Goal: Task Accomplishment & Management: Manage account settings

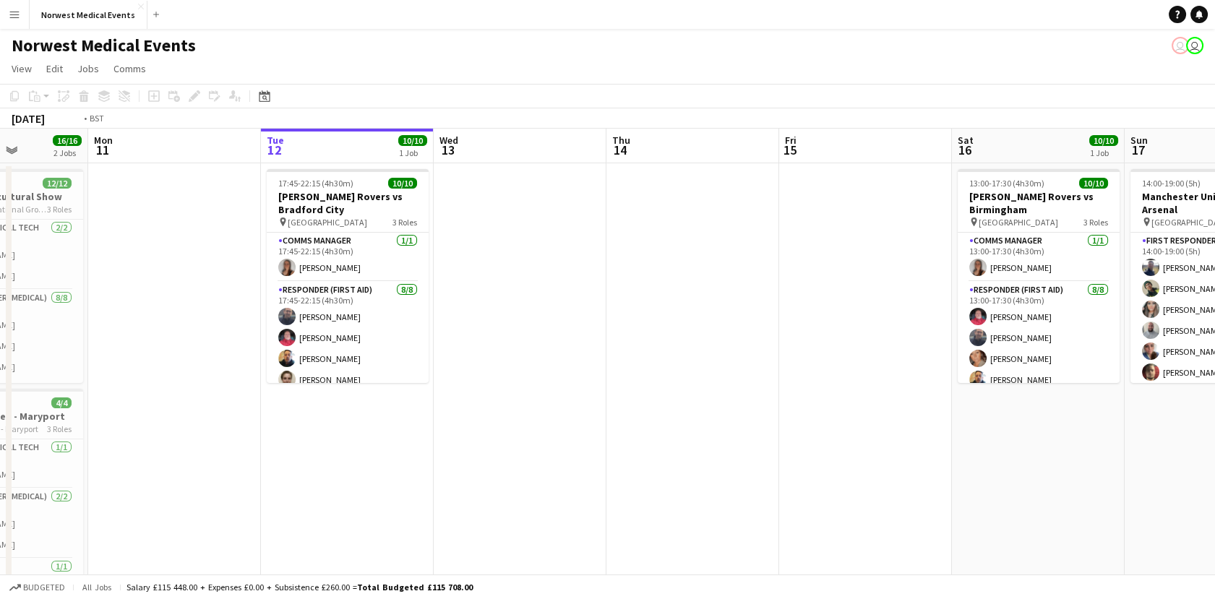
drag, startPoint x: 139, startPoint y: 358, endPoint x: 819, endPoint y: 437, distance: 684.7
click at [819, 437] on app-calendar-viewport "Sat 9 41/42 3 Jobs Sun 10 16/16 2 Jobs Mon 11 Tue 12 10/10 1 Job Wed 13 Thu 14 …" at bounding box center [607, 523] width 1215 height 789
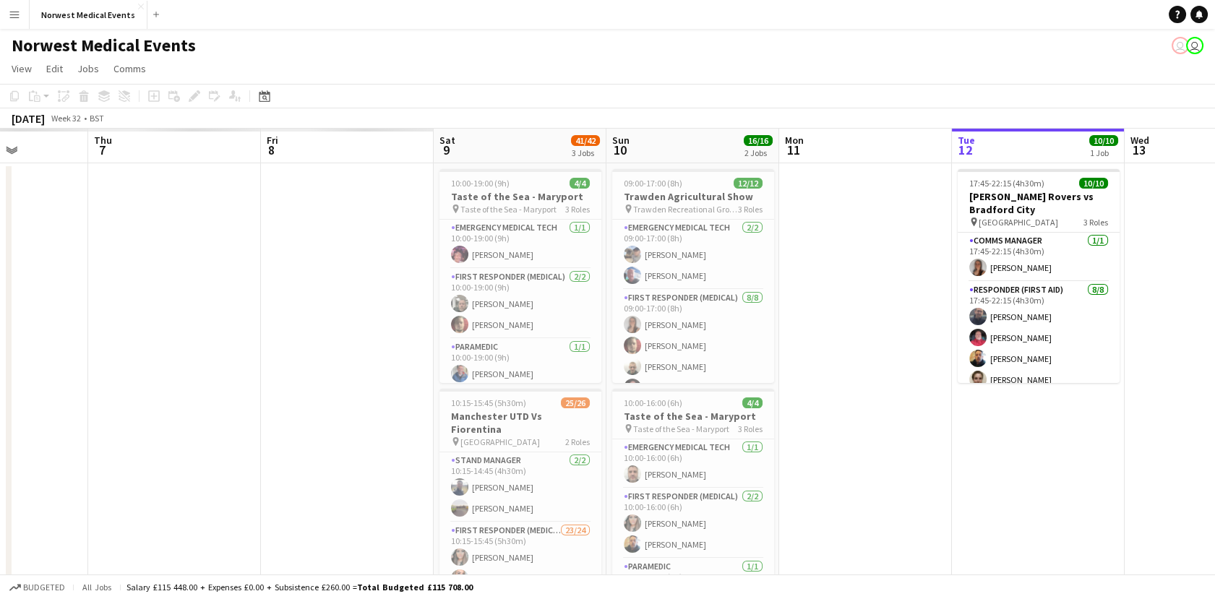
scroll to position [0, 356]
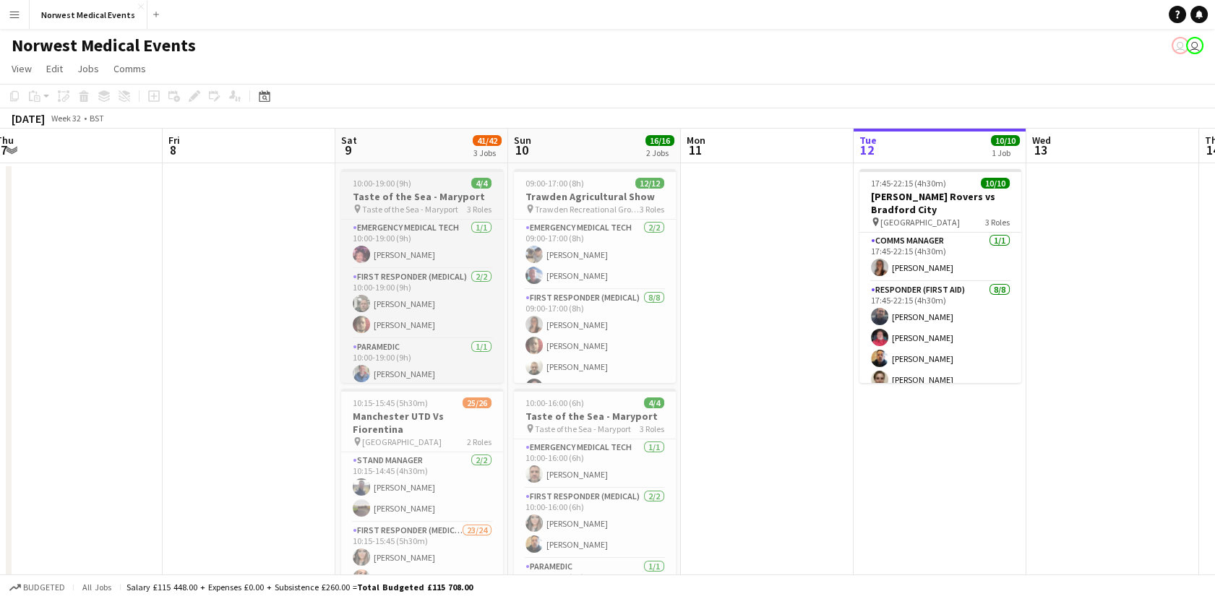
click at [386, 188] on app-job-card "10:00-19:00 (9h) 4/4 Taste of the Sea - Maryport pin Taste of the Sea - Marypor…" at bounding box center [422, 276] width 162 height 214
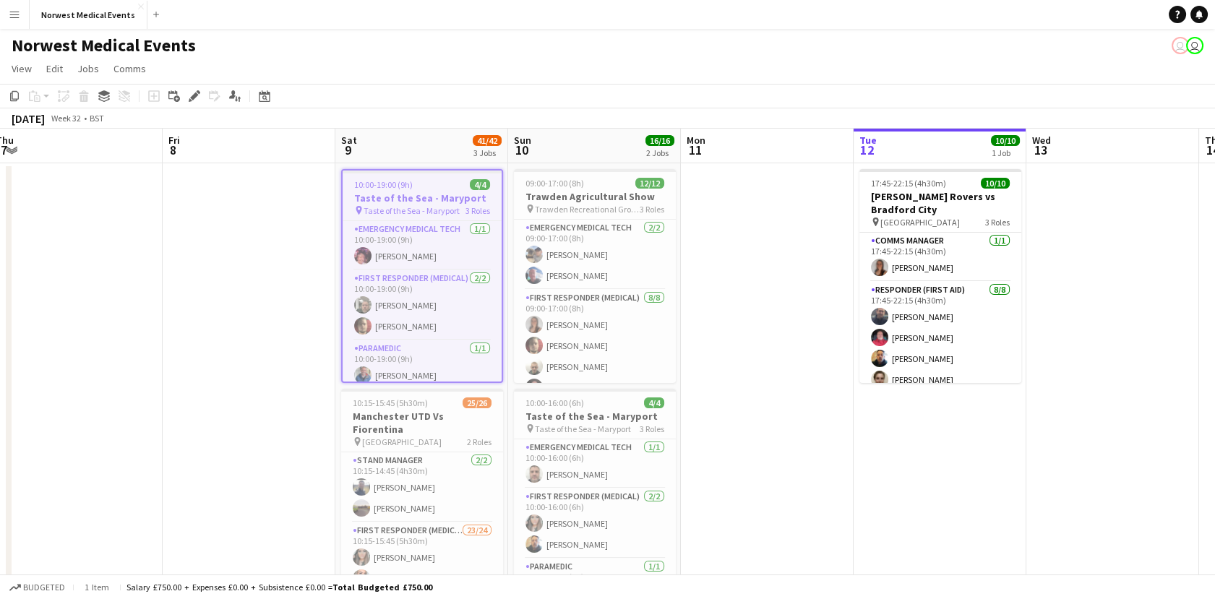
click at [434, 194] on h3 "Taste of the Sea - Maryport" at bounding box center [422, 198] width 159 height 13
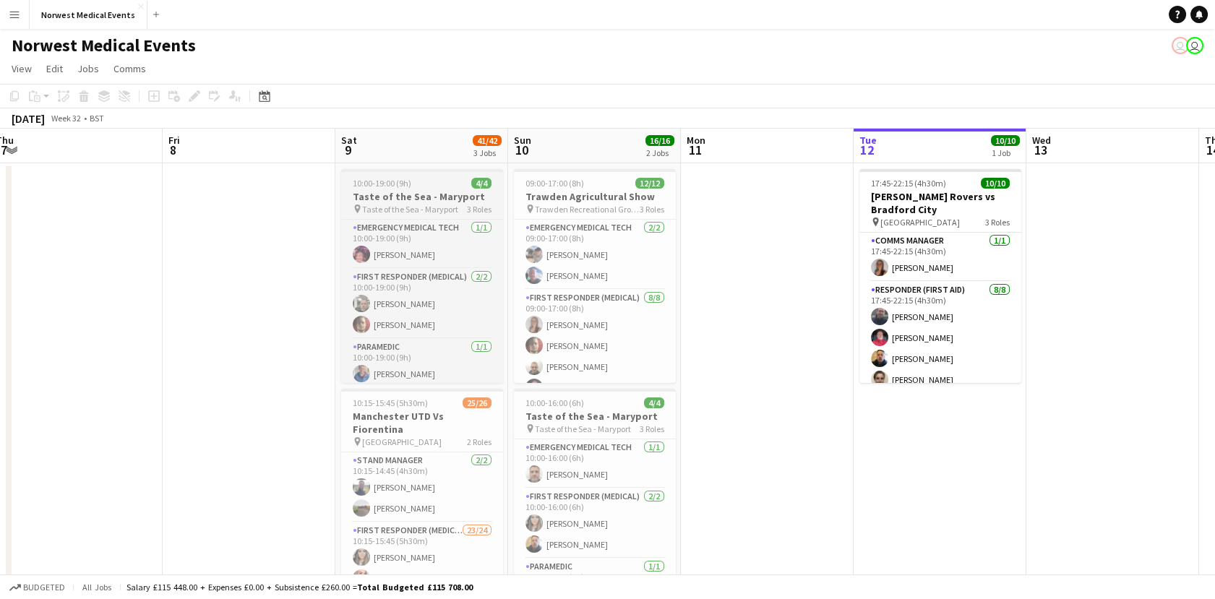
click at [434, 194] on h3 "Taste of the Sea - Maryport" at bounding box center [422, 196] width 162 height 13
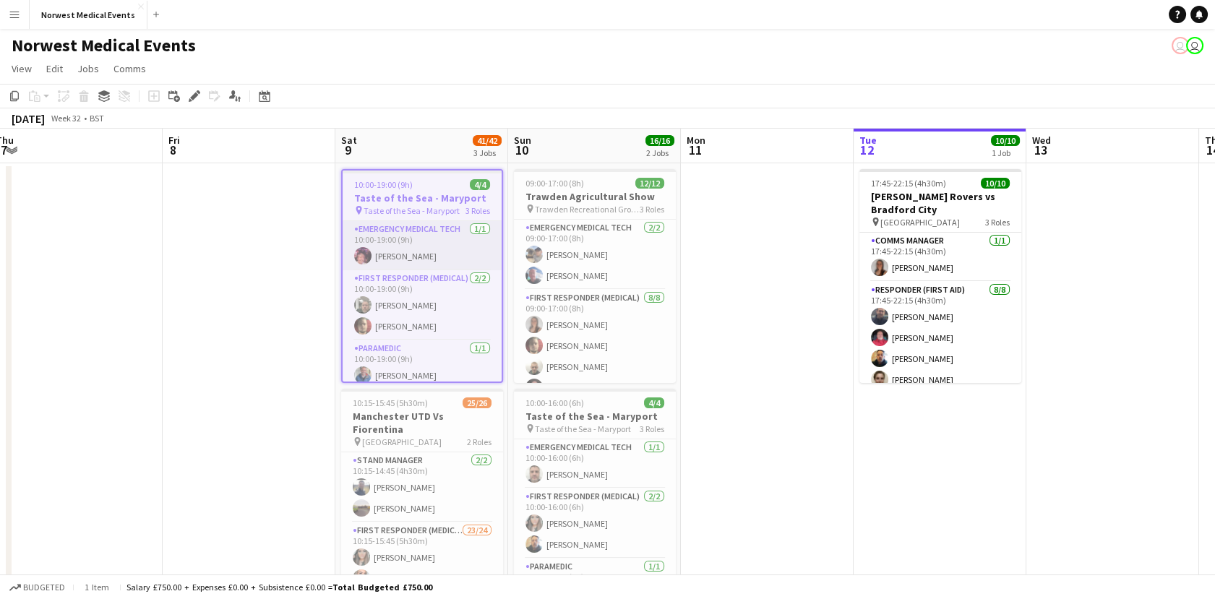
click at [437, 231] on app-card-role "Emergency Medical Tech [DATE] 10:00-19:00 (9h) [PERSON_NAME]" at bounding box center [422, 245] width 159 height 49
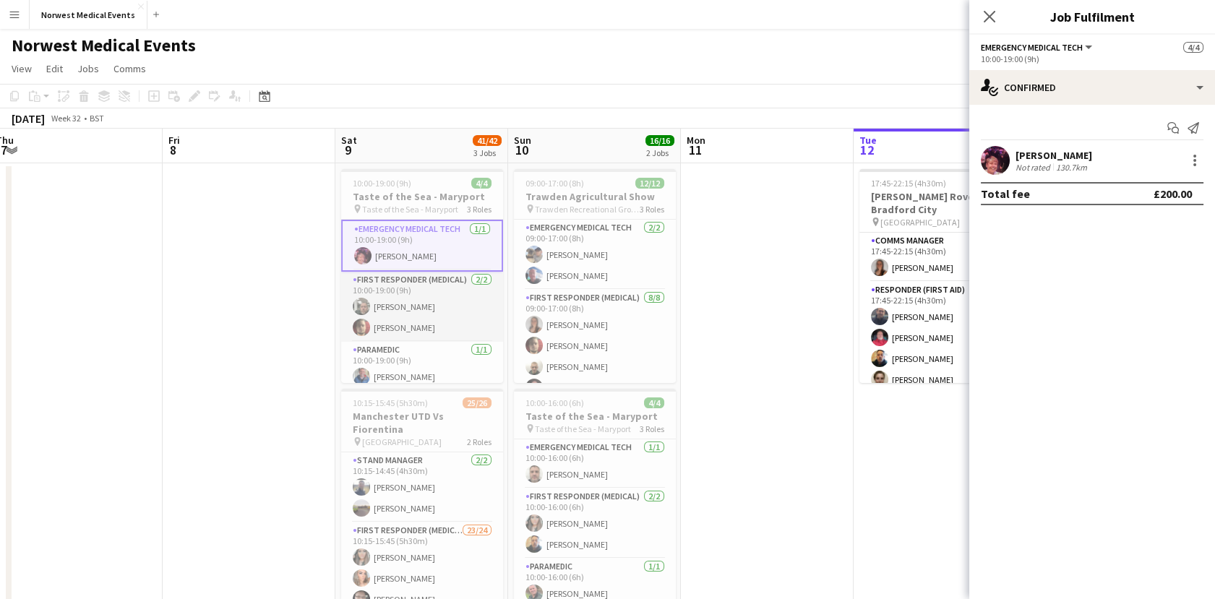
click at [443, 298] on app-card-role "First Responder (Medical) [DATE] 10:00-19:00 (9h) [PERSON_NAME] [PERSON_NAME]" at bounding box center [422, 307] width 162 height 70
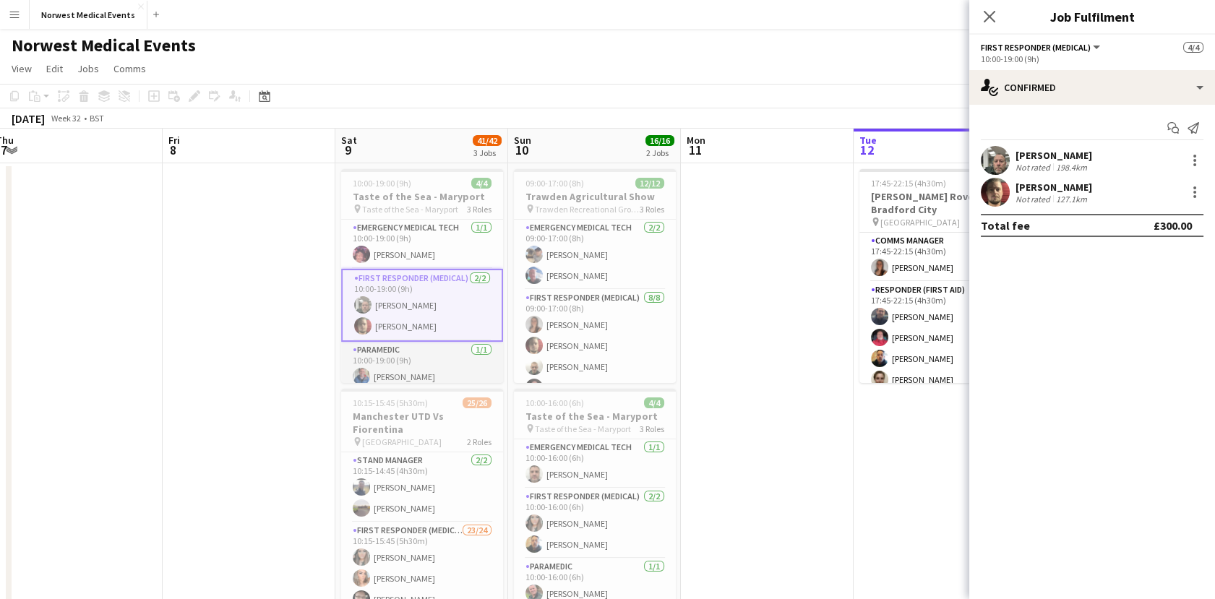
click at [439, 352] on app-card-role "Paramedic [DATE] 10:00-19:00 (9h) [PERSON_NAME]" at bounding box center [422, 366] width 162 height 49
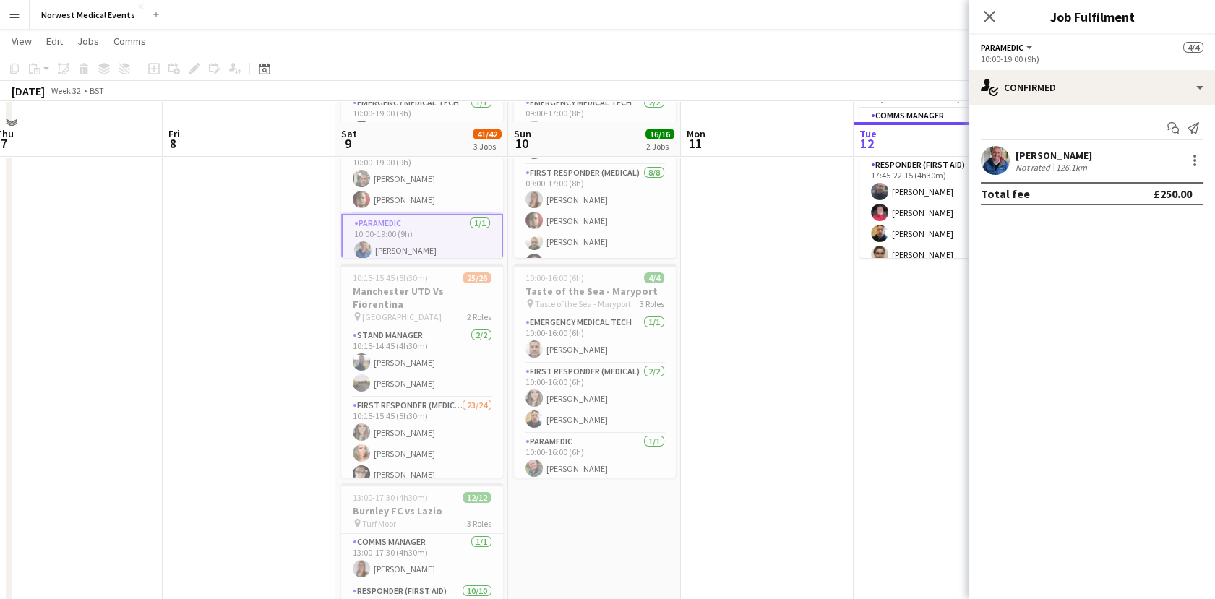
scroll to position [146, 0]
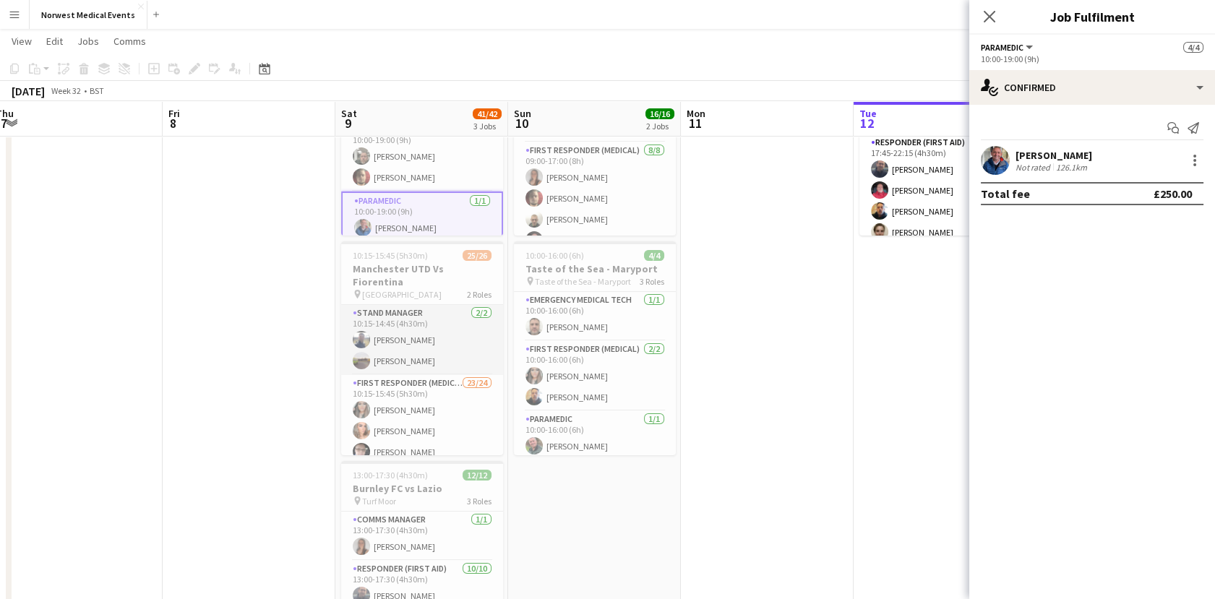
click at [395, 331] on app-card-role "Stand Manager [DATE] 10:15-14:45 (4h30m) [PERSON_NAME] [PERSON_NAME]" at bounding box center [422, 340] width 162 height 70
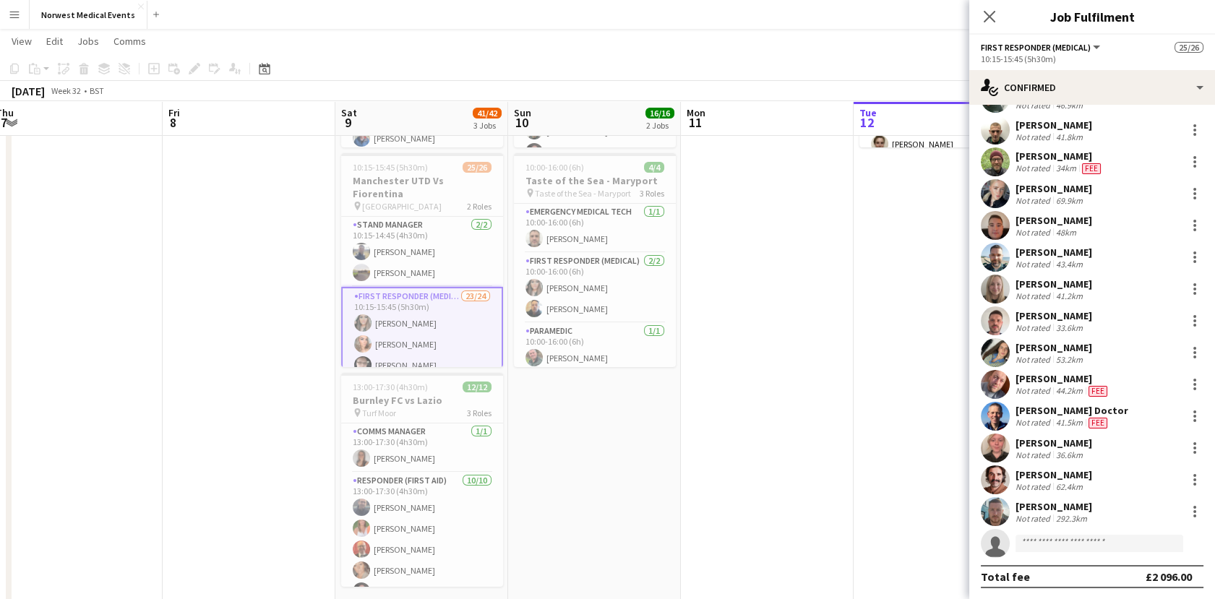
scroll to position [314, 0]
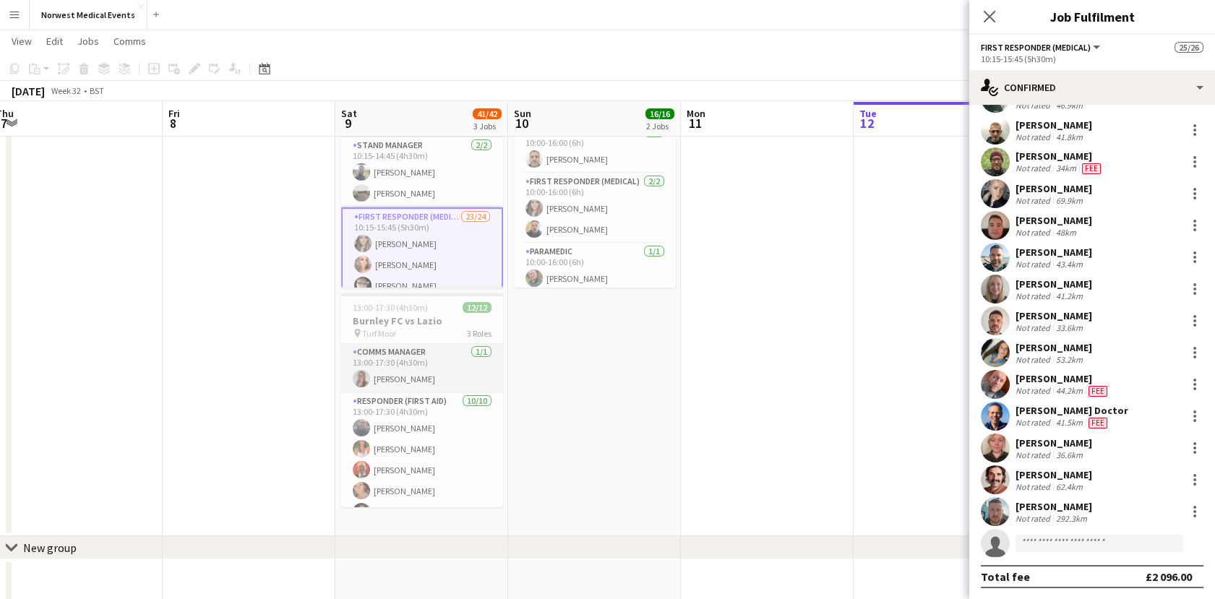
click at [448, 373] on app-card-role "Comms Manager [DATE] 13:00-17:30 (4h30m) [PERSON_NAME]" at bounding box center [422, 368] width 162 height 49
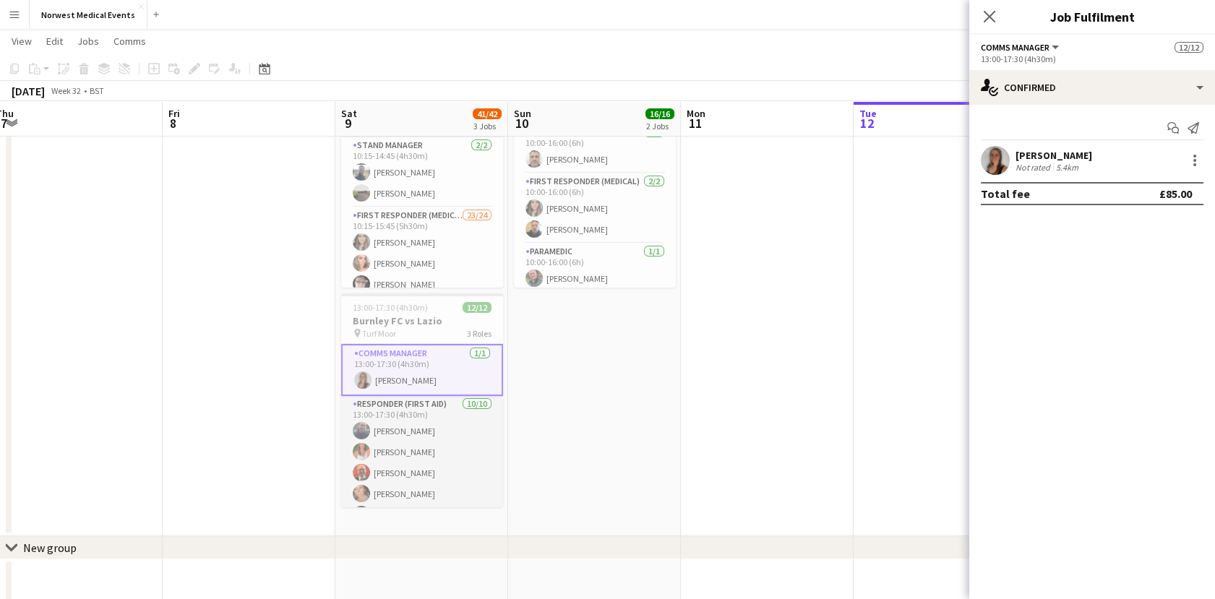
scroll to position [0, 356]
click at [469, 423] on app-card-role "Responder (First Aid) [DATE] 13:00-17:30 (4h30m) [PERSON_NAME] [PERSON_NAME] [P…" at bounding box center [421, 515] width 162 height 238
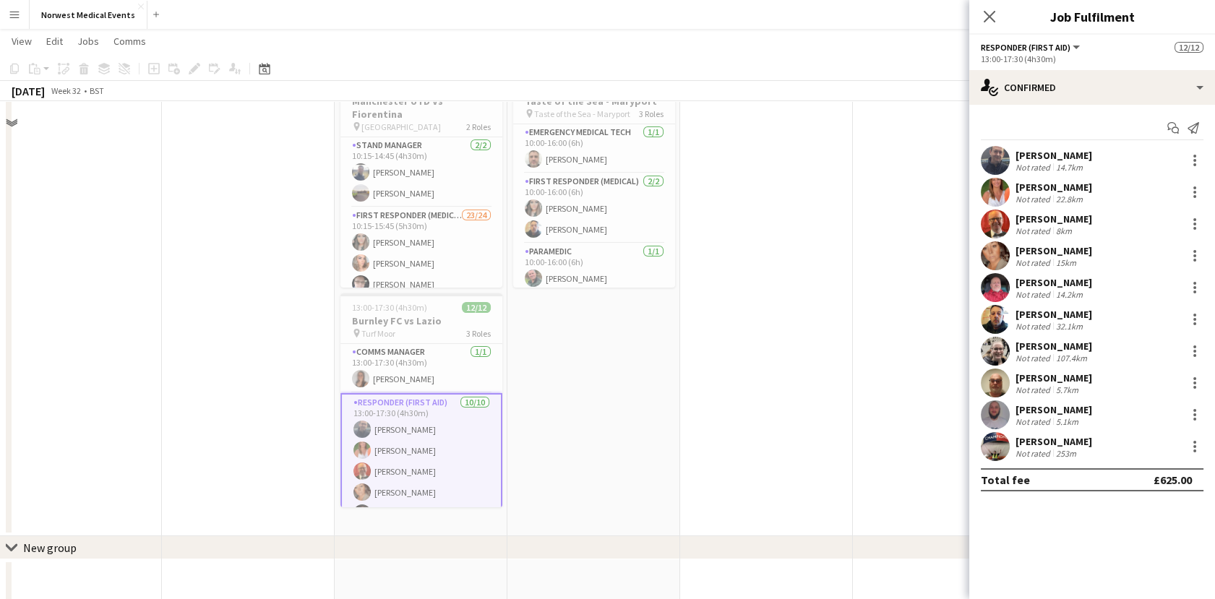
scroll to position [40, 0]
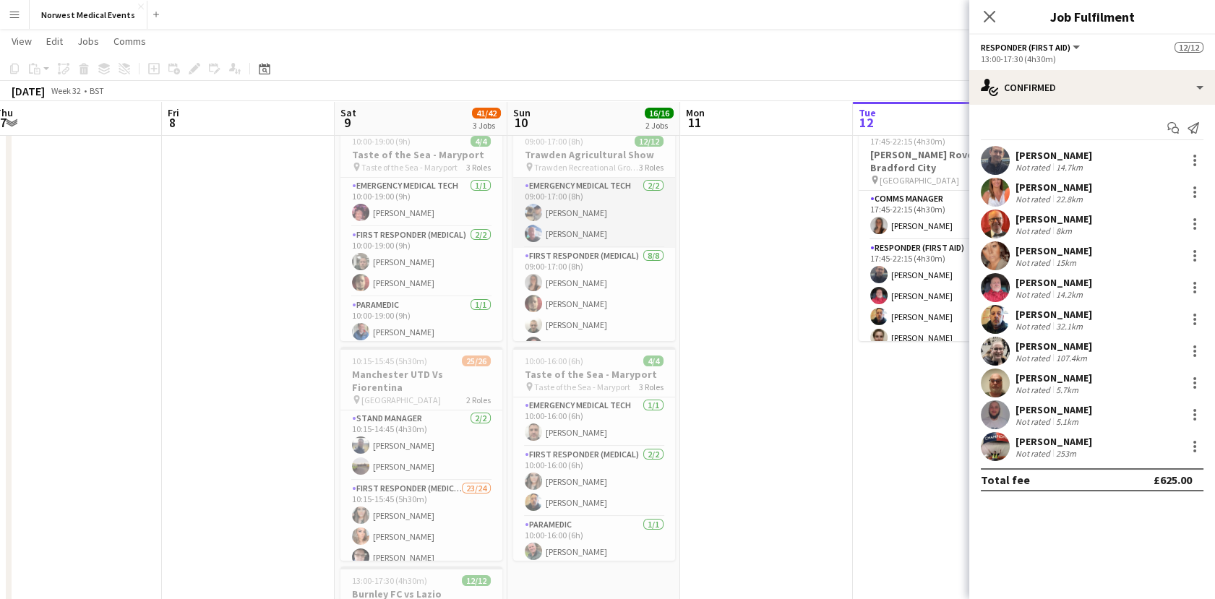
click at [624, 194] on app-card-role "Emergency Medical Tech [DATE] 09:00-17:00 (8h) [PERSON_NAME] [PERSON_NAME]" at bounding box center [594, 213] width 162 height 70
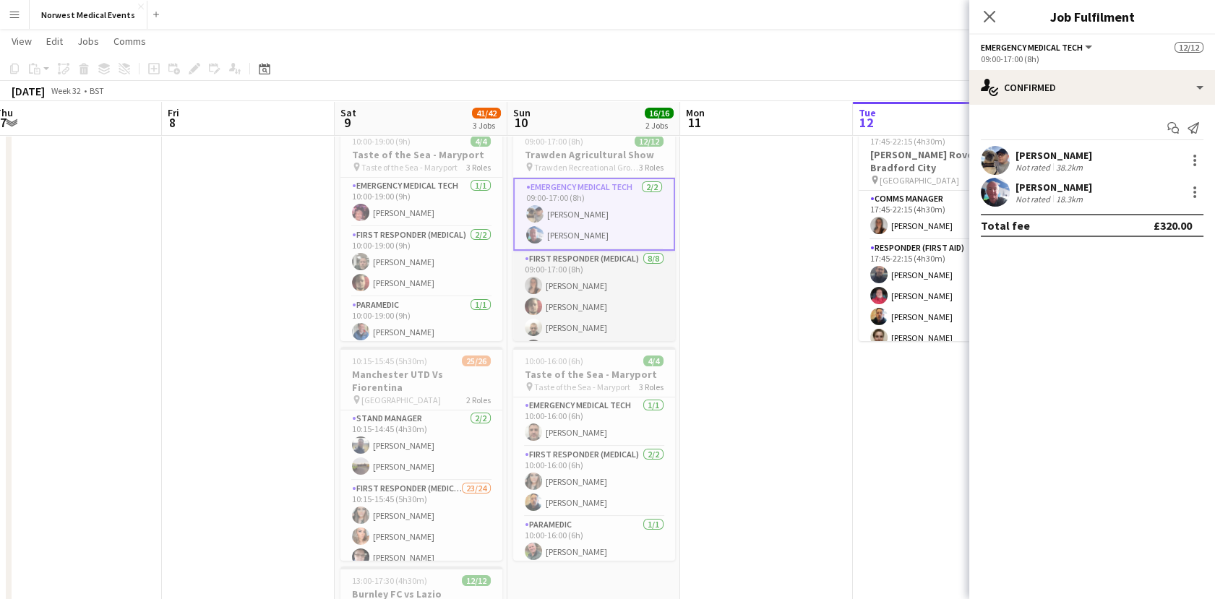
click at [601, 280] on app-card-role "First Responder (Medical) [DATE] 09:00-17:00 (8h) [PERSON_NAME] [PERSON_NAME] […" at bounding box center [594, 349] width 162 height 196
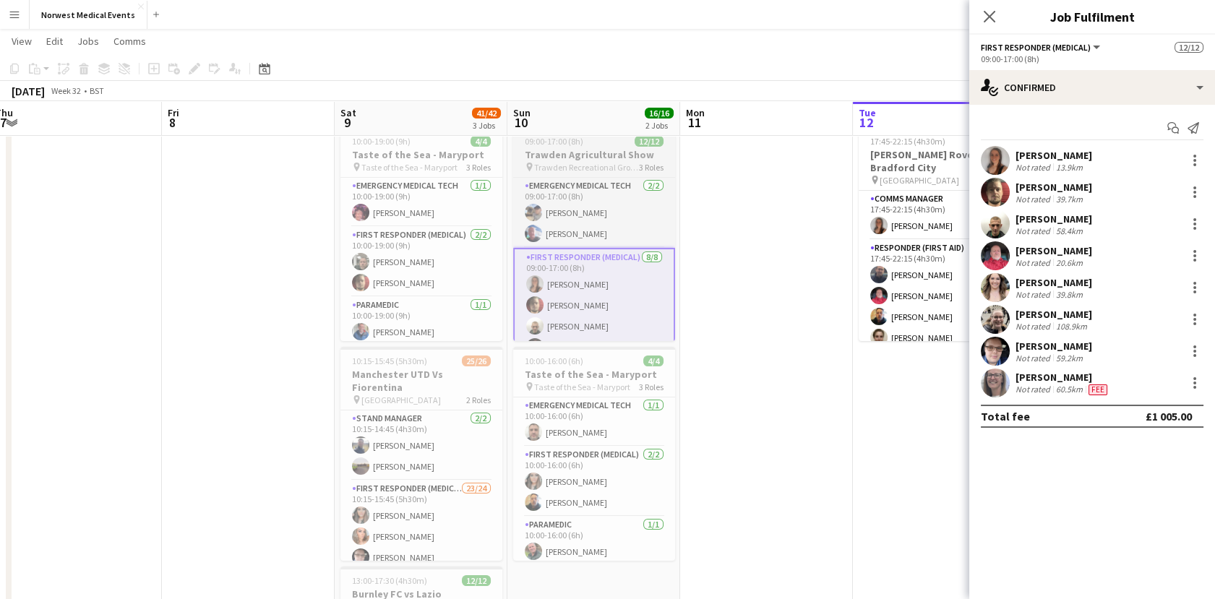
scroll to position [175, 0]
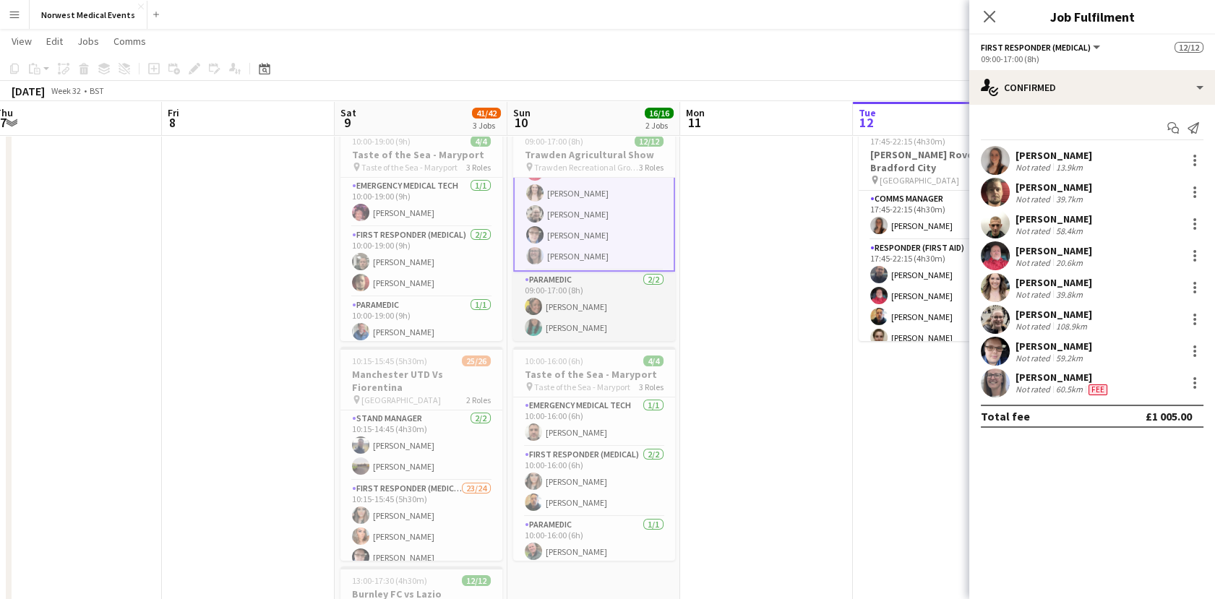
click at [595, 314] on app-card-role "Paramedic [DATE] 09:00-17:00 (8h) [PERSON_NAME] [PERSON_NAME]" at bounding box center [594, 307] width 162 height 70
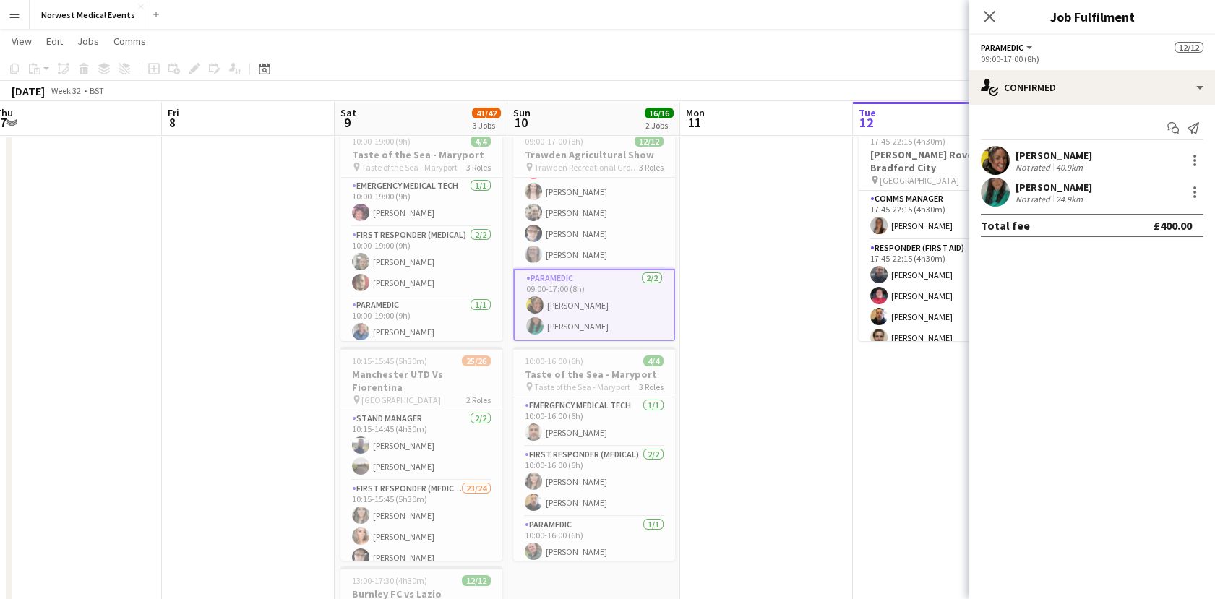
click at [757, 471] on app-date-cell at bounding box center [766, 465] width 173 height 688
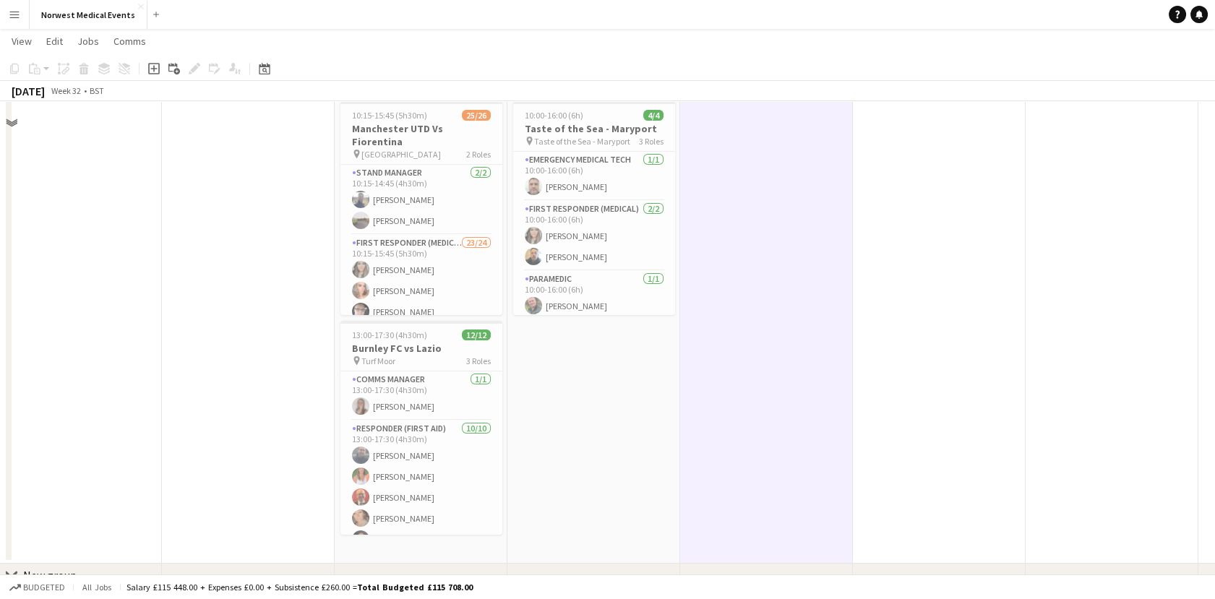
scroll to position [298, 0]
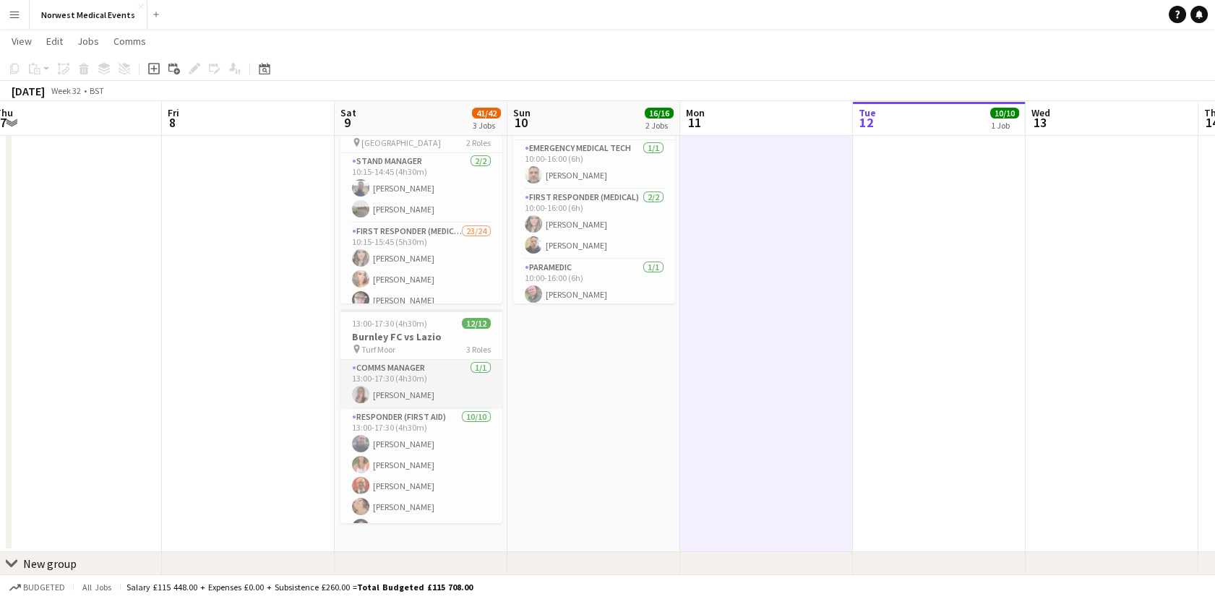
click at [427, 375] on app-card-role "Comms Manager [DATE] 13:00-17:30 (4h30m) [PERSON_NAME]" at bounding box center [421, 384] width 162 height 49
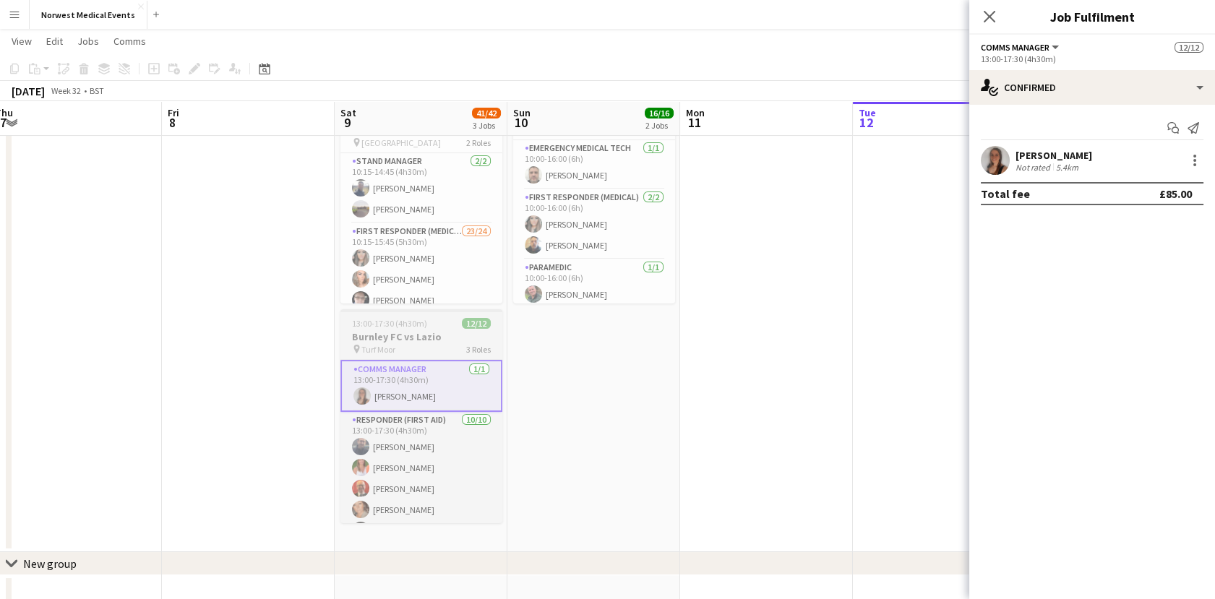
scroll to position [175, 0]
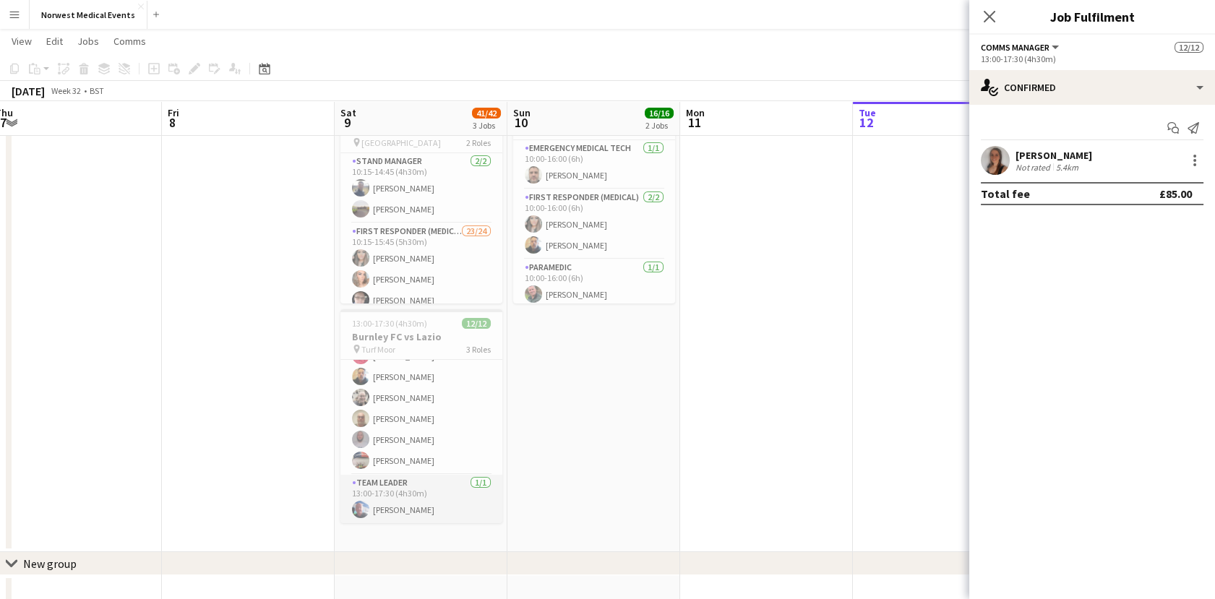
click at [422, 506] on app-card-role "Team Leader [DATE] 13:00-17:30 (4h30m) [PERSON_NAME]" at bounding box center [421, 499] width 162 height 49
click at [361, 419] on app-user-avatar at bounding box center [360, 417] width 17 height 17
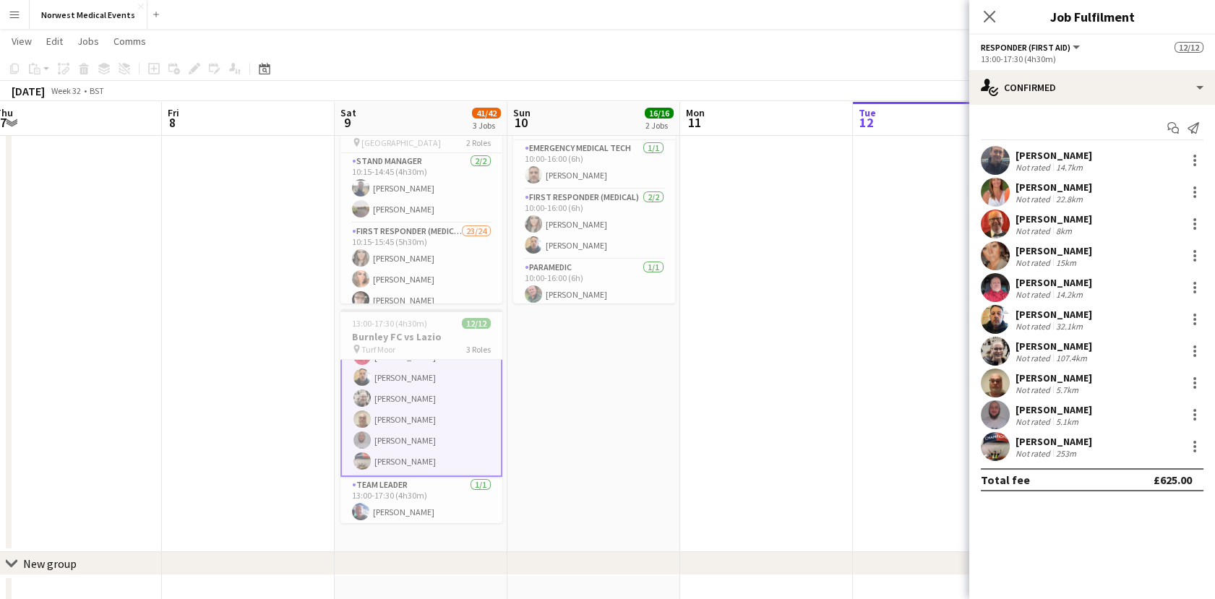
scroll to position [173, 0]
click at [989, 14] on icon "Close pop-in" at bounding box center [989, 16] width 14 height 14
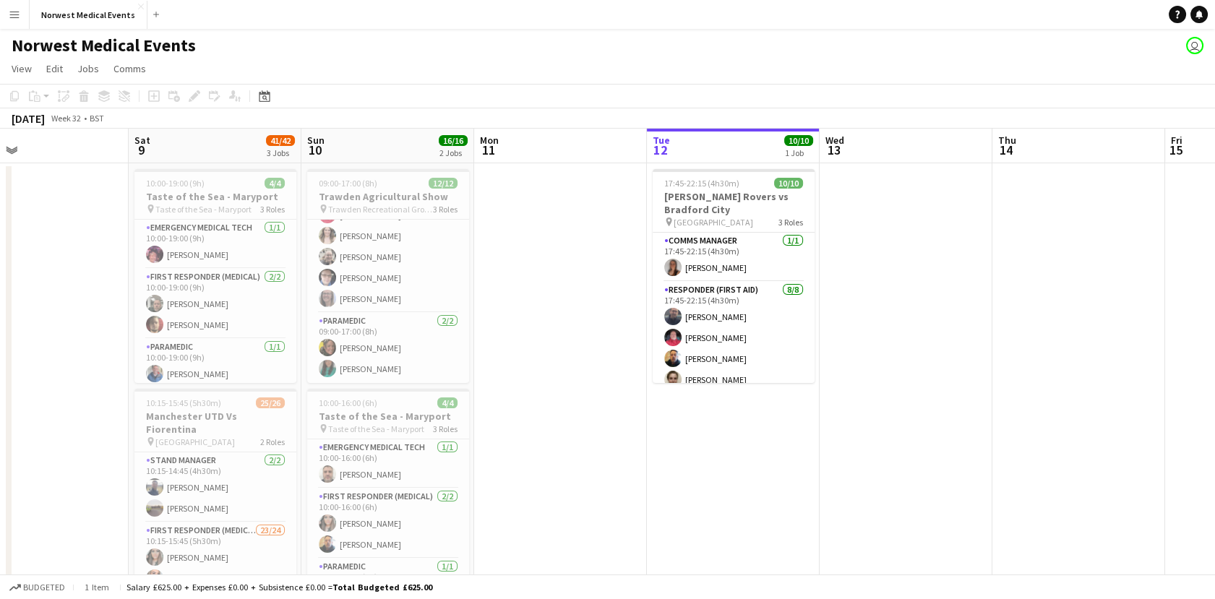
scroll to position [0, 595]
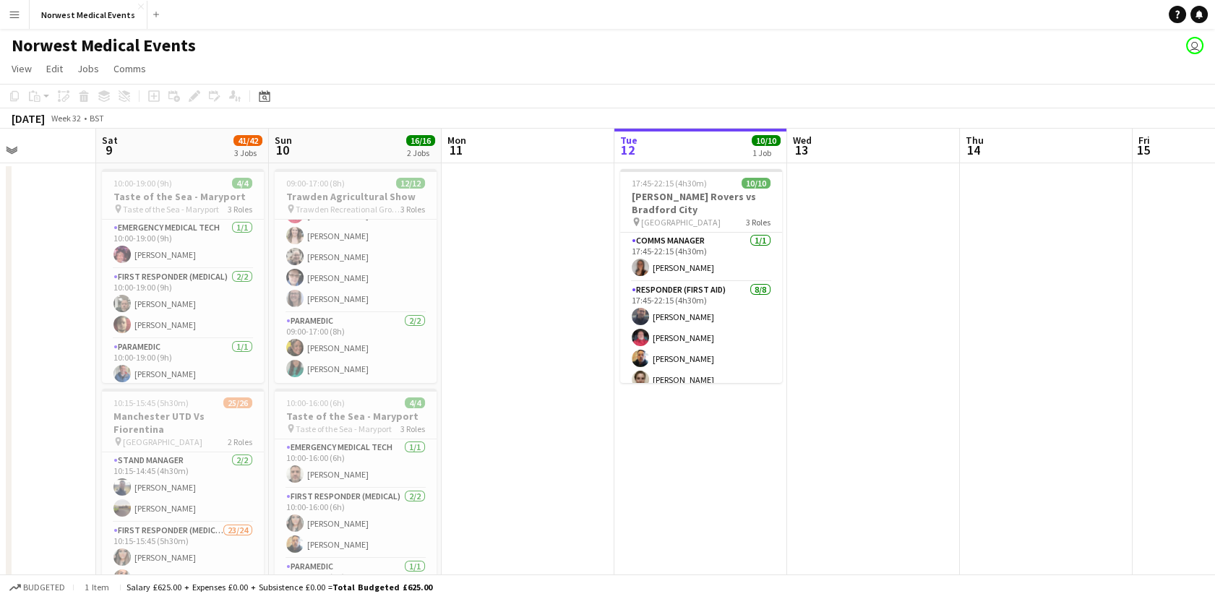
drag, startPoint x: 882, startPoint y: 459, endPoint x: 708, endPoint y: 405, distance: 181.7
click at [708, 405] on app-calendar-viewport "Tue 5 Wed 6 Thu 7 Fri 8 Sat 9 41/42 3 Jobs Sun 10 16/16 2 Jobs Mon 11 Tue 12 10…" at bounding box center [607, 523] width 1215 height 789
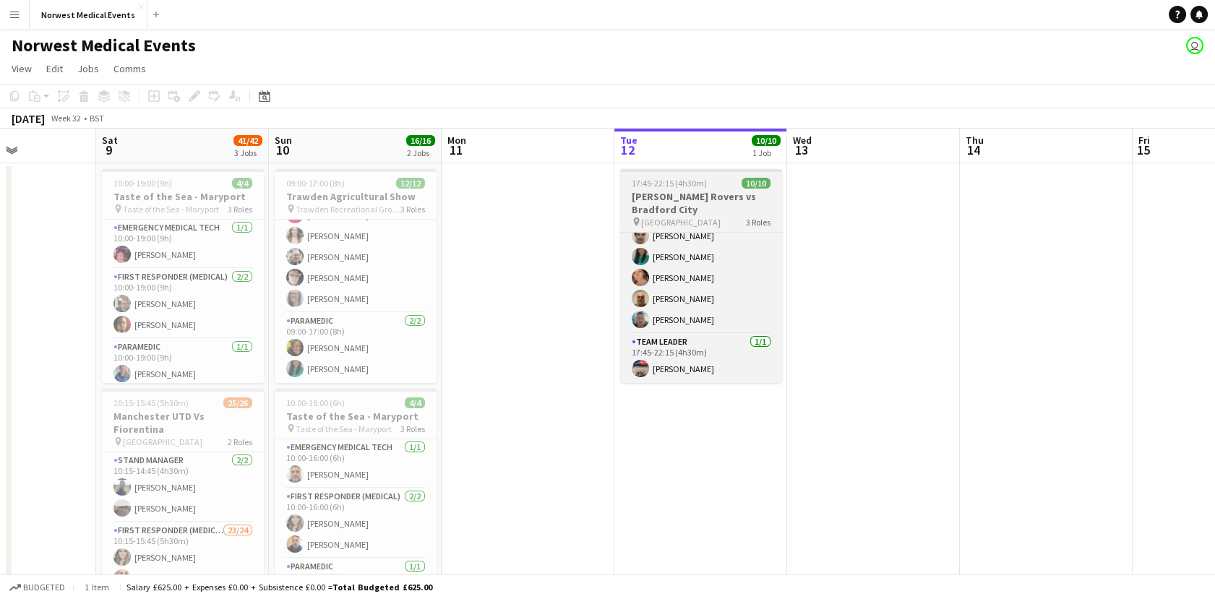
scroll to position [0, 0]
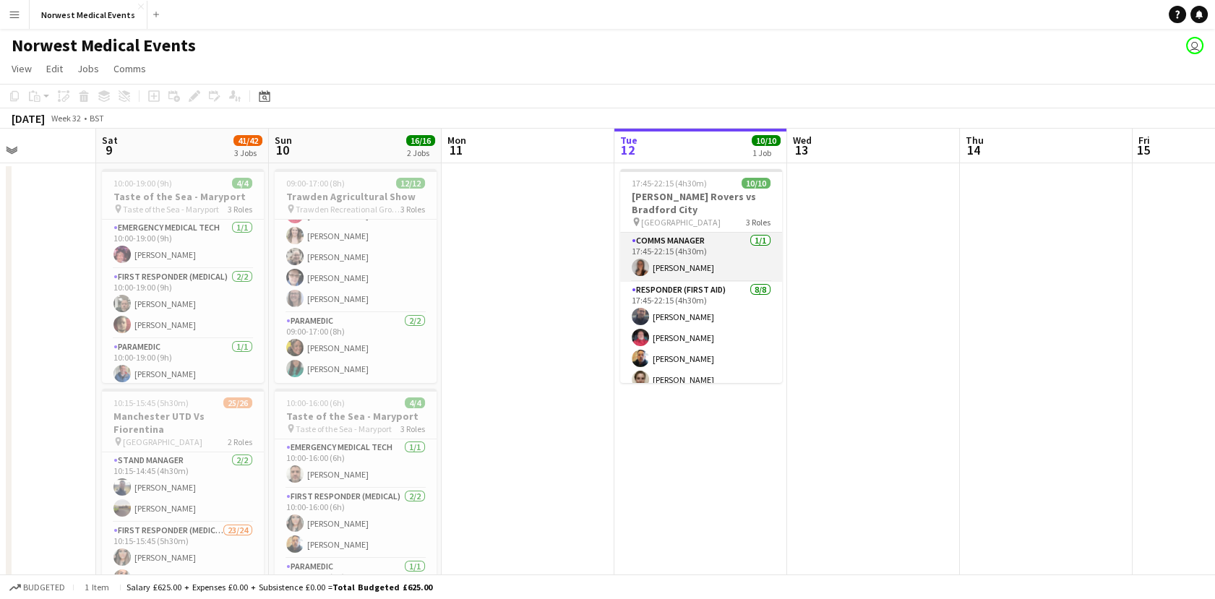
click at [742, 257] on app-card-role "Comms Manager [DATE] 17:45-22:15 (4h30m) [PERSON_NAME]" at bounding box center [701, 257] width 162 height 49
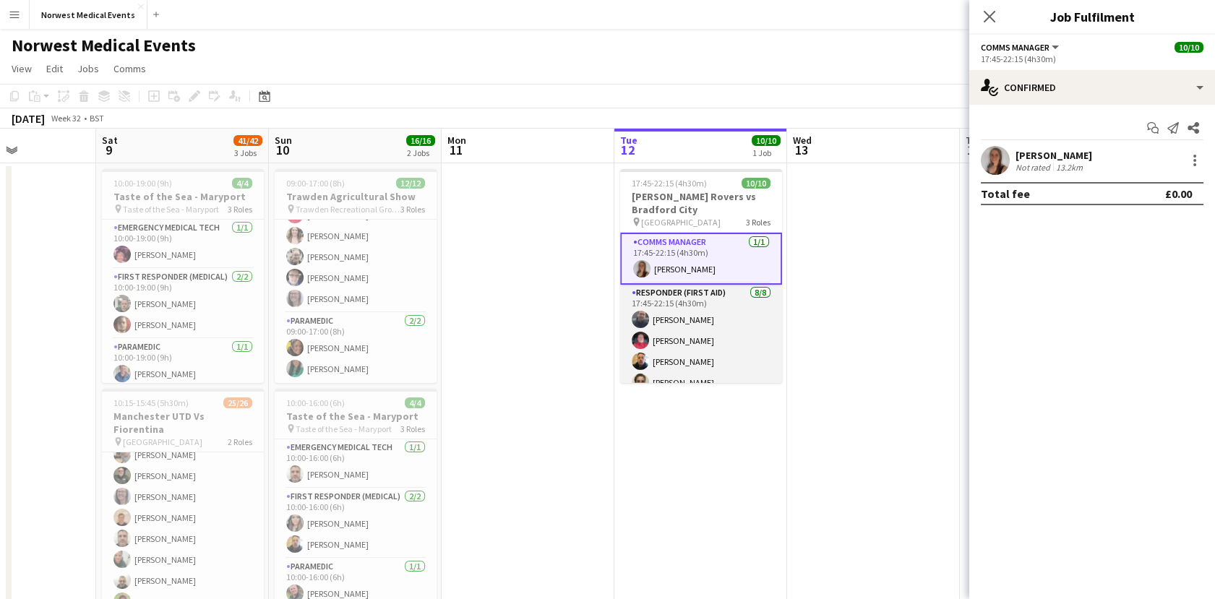
click at [734, 352] on app-card-role "Responder (First Aid) [DATE] 17:45-22:15 (4h30m) [PERSON_NAME] [PERSON_NAME] [P…" at bounding box center [701, 383] width 162 height 196
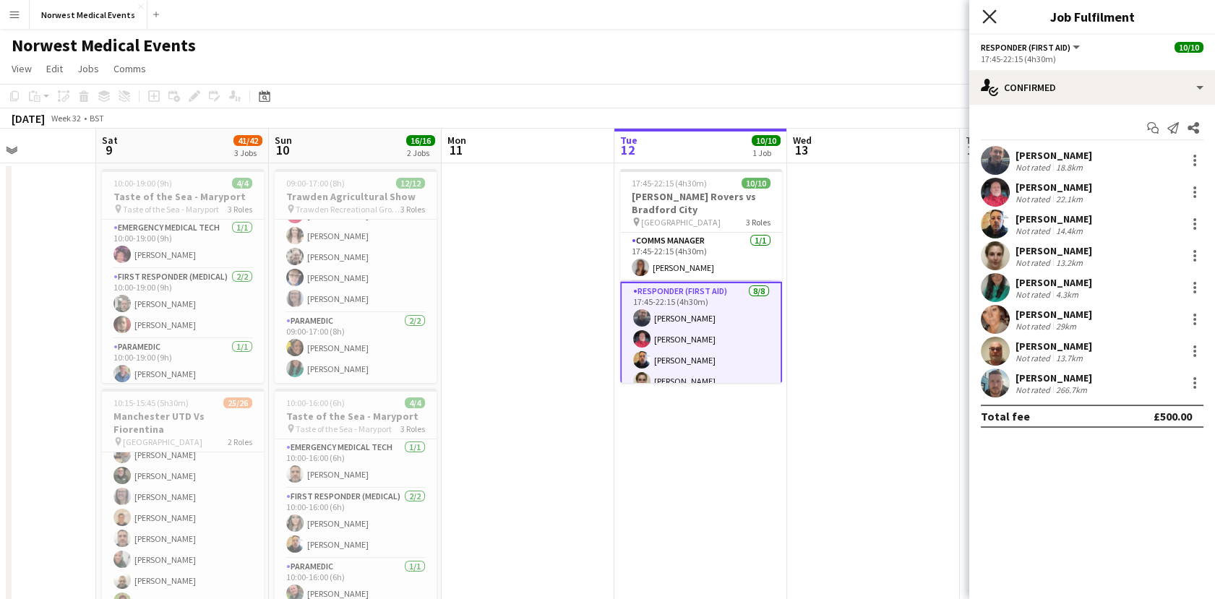
click at [983, 22] on icon at bounding box center [989, 16] width 14 height 14
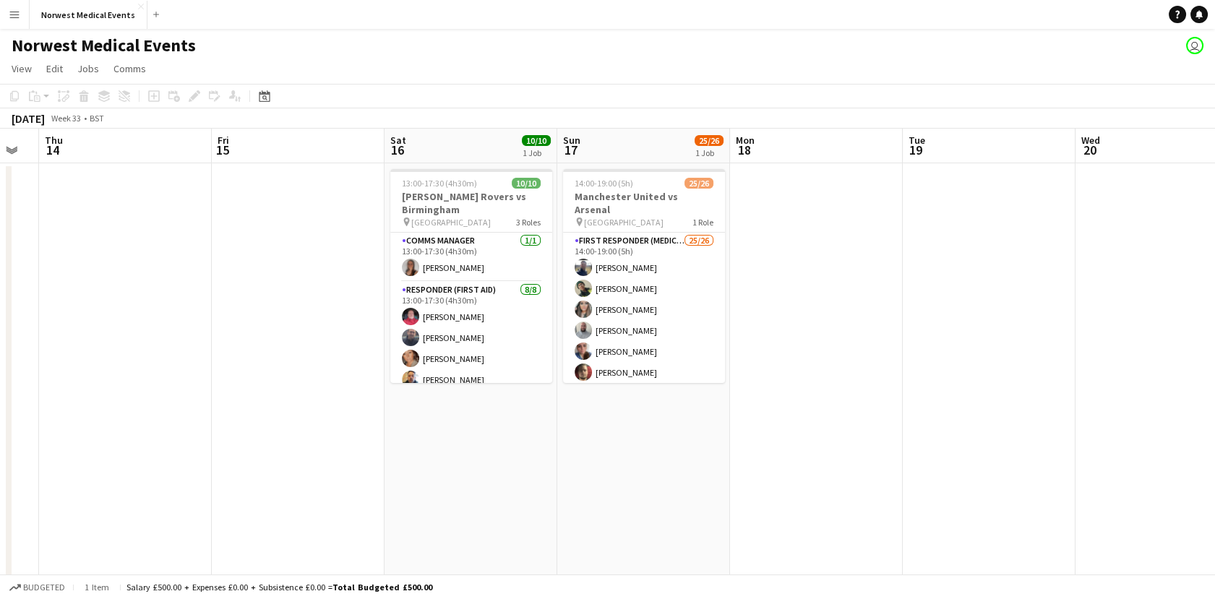
drag, startPoint x: 908, startPoint y: 263, endPoint x: 332, endPoint y: 233, distance: 576.1
click at [332, 233] on app-calendar-viewport "Sat 9 41/42 3 Jobs Sun 10 16/16 2 Jobs Mon 11 Tue 12 10/10 1 Job Wed 13 Thu 14 …" at bounding box center [607, 523] width 1215 height 789
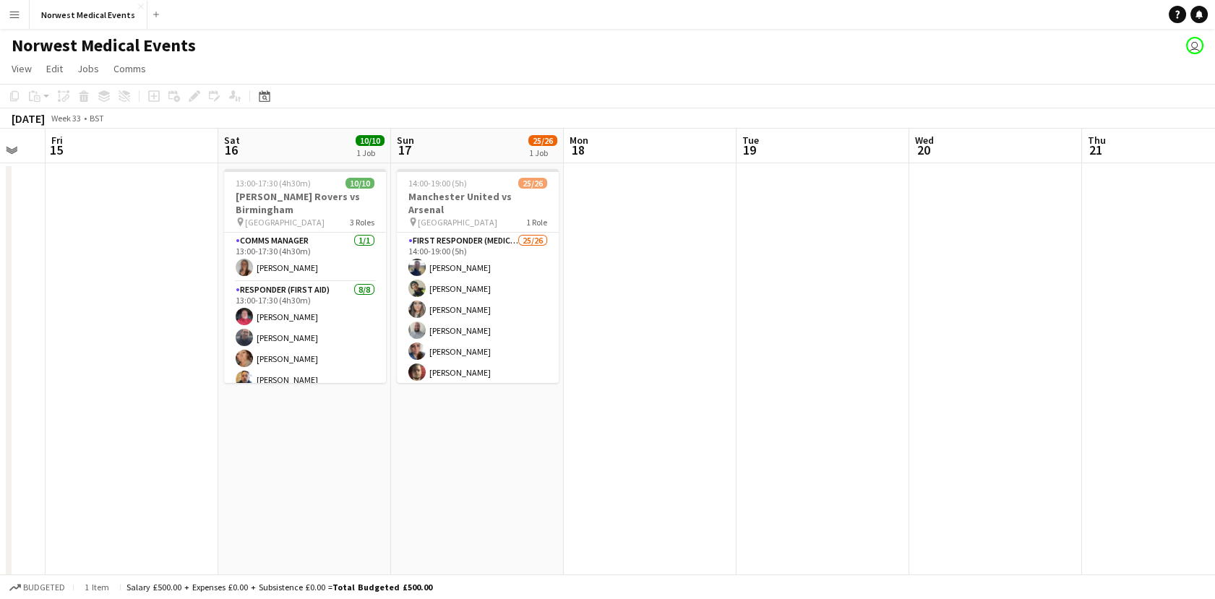
drag, startPoint x: 1078, startPoint y: 474, endPoint x: 512, endPoint y: 367, distance: 576.0
click at [512, 367] on app-calendar-viewport "Mon 11 Tue 12 10/10 1 Job Wed 13 Thu 14 Fri 15 Sat 16 10/10 1 Job Sun 17 25/26 …" at bounding box center [607, 523] width 1215 height 789
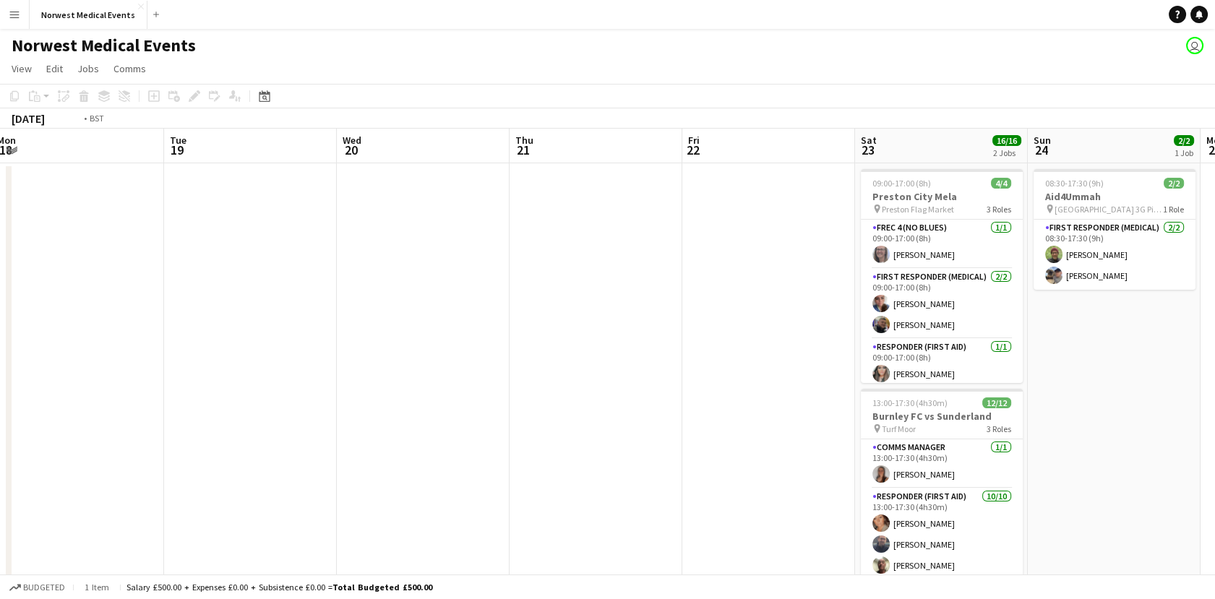
drag, startPoint x: 1031, startPoint y: 424, endPoint x: 460, endPoint y: 332, distance: 578.3
click at [460, 332] on app-calendar-viewport "Thu 14 Fri 15 Sat 16 10/10 1 Job Sun 17 25/26 1 Job Mon 18 Tue 19 Wed 20 Thu 21…" at bounding box center [607, 523] width 1215 height 789
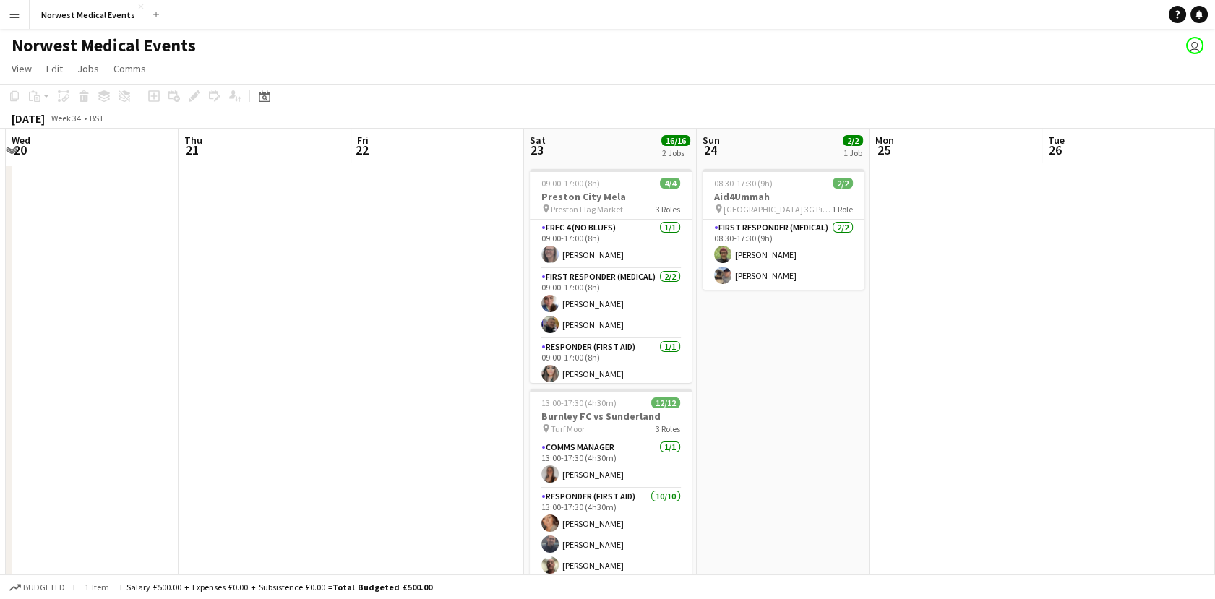
scroll to position [0, 547]
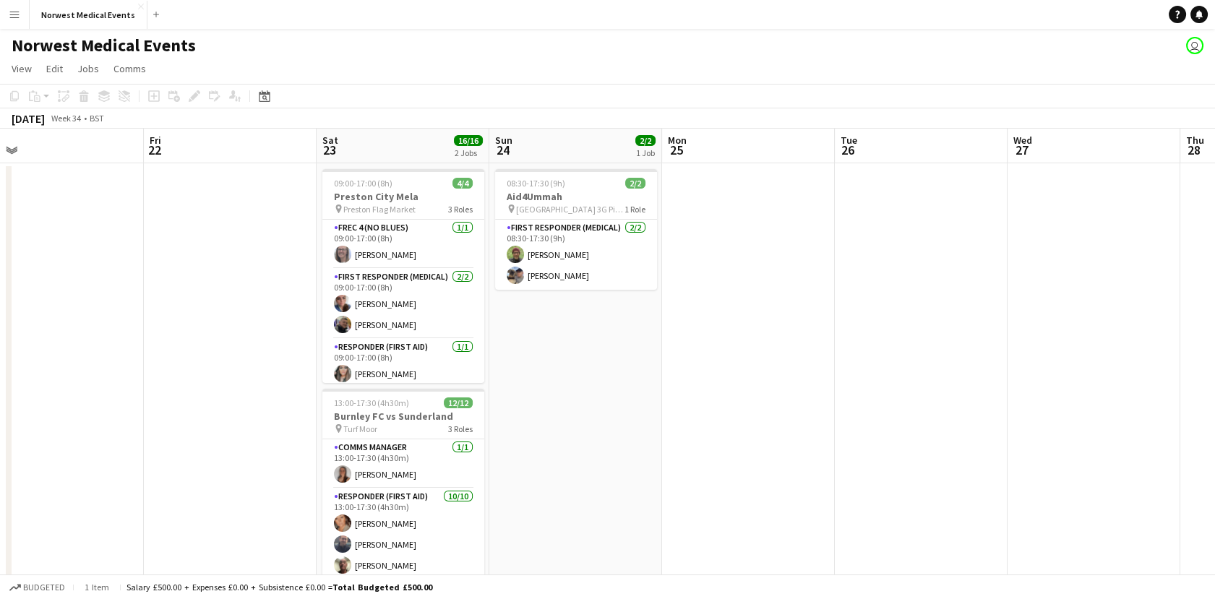
drag, startPoint x: 867, startPoint y: 455, endPoint x: 575, endPoint y: 366, distance: 305.2
click at [575, 366] on app-calendar-viewport "Mon 18 Tue 19 Wed 20 Thu 21 Fri 22 Sat 23 16/16 2 Jobs Sun 24 2/2 1 Job Mon 25 …" at bounding box center [607, 523] width 1215 height 789
click at [540, 257] on app-card-role "First Responder (Medical) [DATE] 08:30-17:30 (9h) [PERSON_NAME] [PERSON_NAME]" at bounding box center [576, 255] width 162 height 70
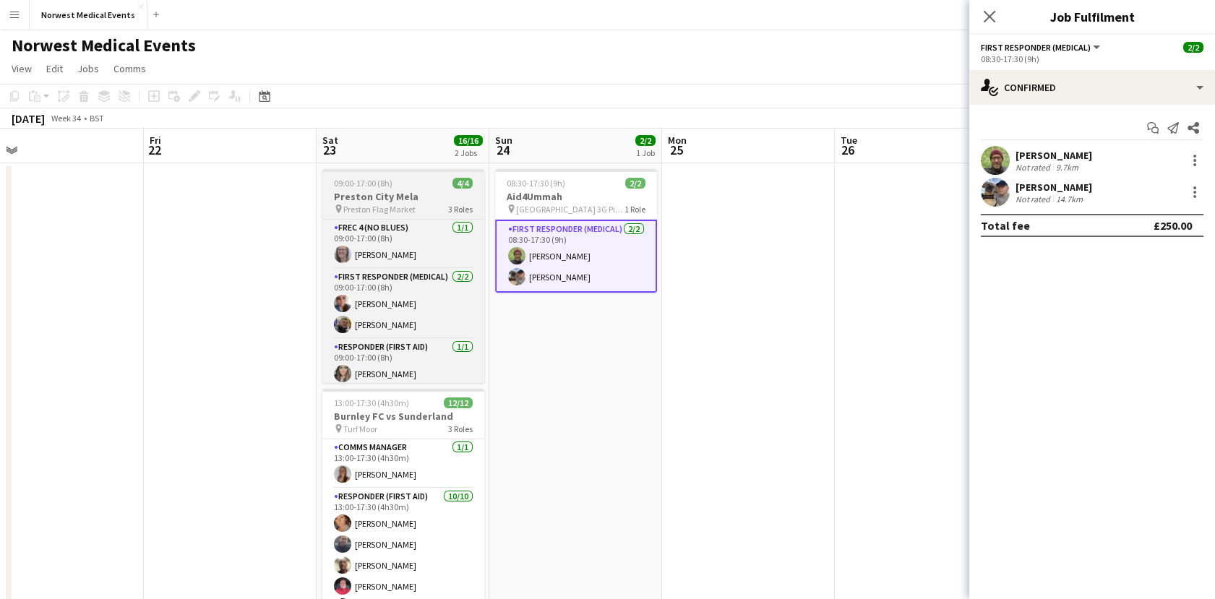
scroll to position [0, 548]
click at [423, 207] on div "pin Preston Flag Market 3 Roles" at bounding box center [403, 209] width 162 height 12
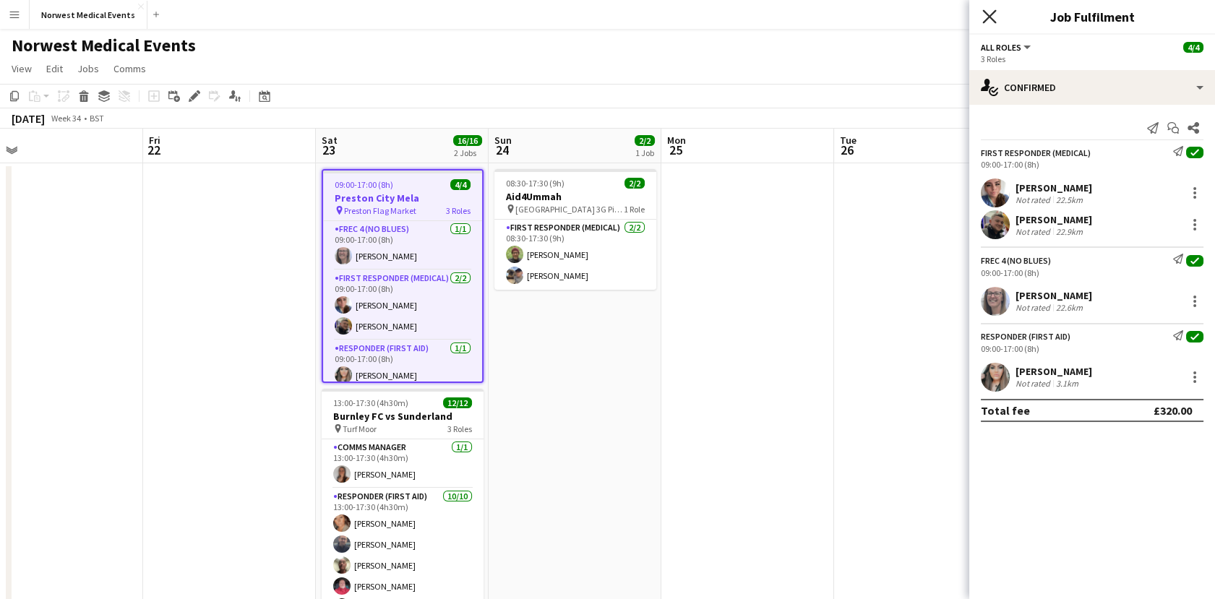
click at [989, 20] on icon "Close pop-in" at bounding box center [989, 16] width 14 height 14
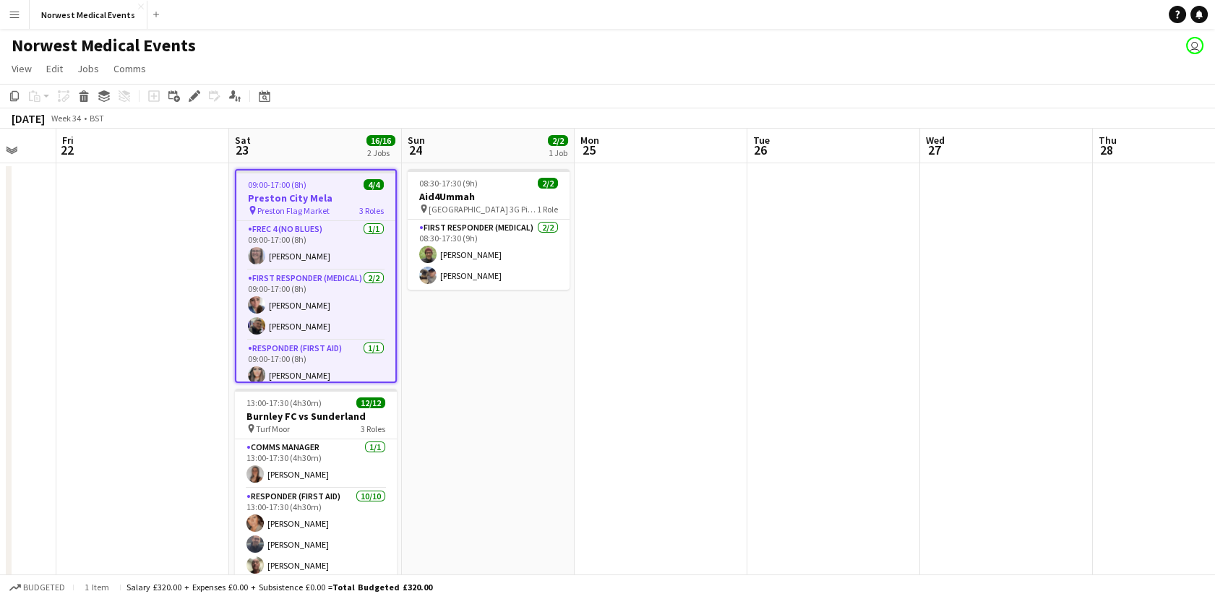
drag, startPoint x: 797, startPoint y: 395, endPoint x: 1047, endPoint y: 383, distance: 250.3
click at [1047, 383] on app-calendar-viewport "Wed 20 Thu 21 Fri 22 Sat 23 16/16 2 Jobs Sun 24 2/2 1 Job Mon 25 Tue 26 Wed 27 …" at bounding box center [607, 523] width 1215 height 789
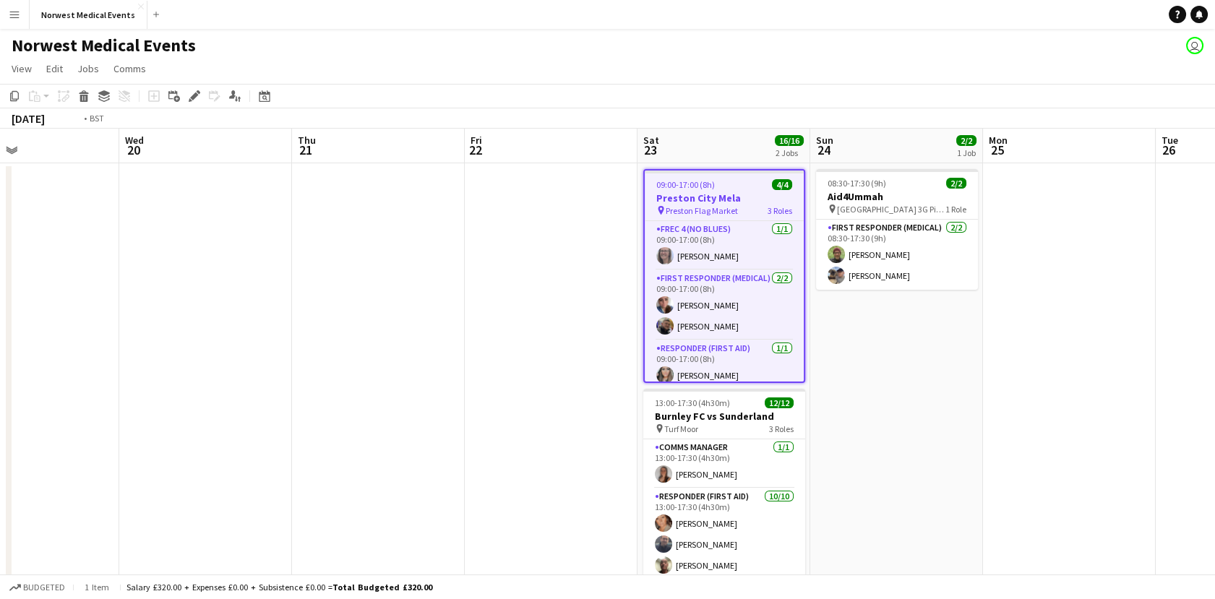
drag, startPoint x: 438, startPoint y: 350, endPoint x: 1116, endPoint y: 390, distance: 679.1
click at [1117, 390] on app-calendar-viewport "Sun 17 25/26 1 Job Mon 18 Tue 19 Wed 20 Thu 21 Fri 22 Sat 23 16/16 2 Jobs Sun 2…" at bounding box center [607, 523] width 1215 height 789
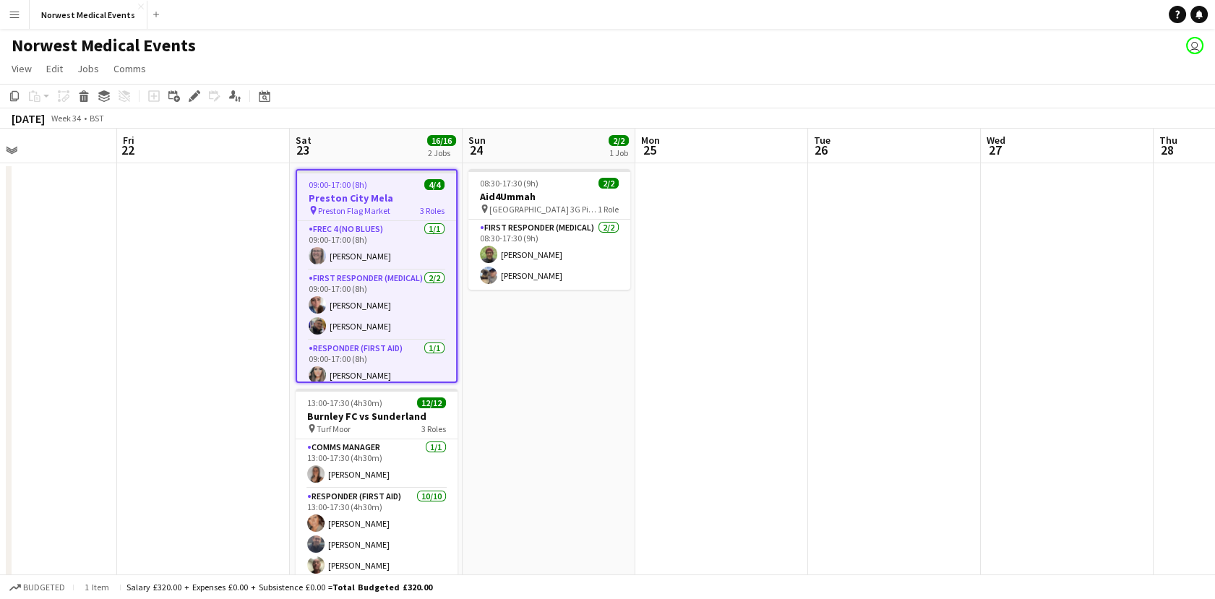
scroll to position [0, 401]
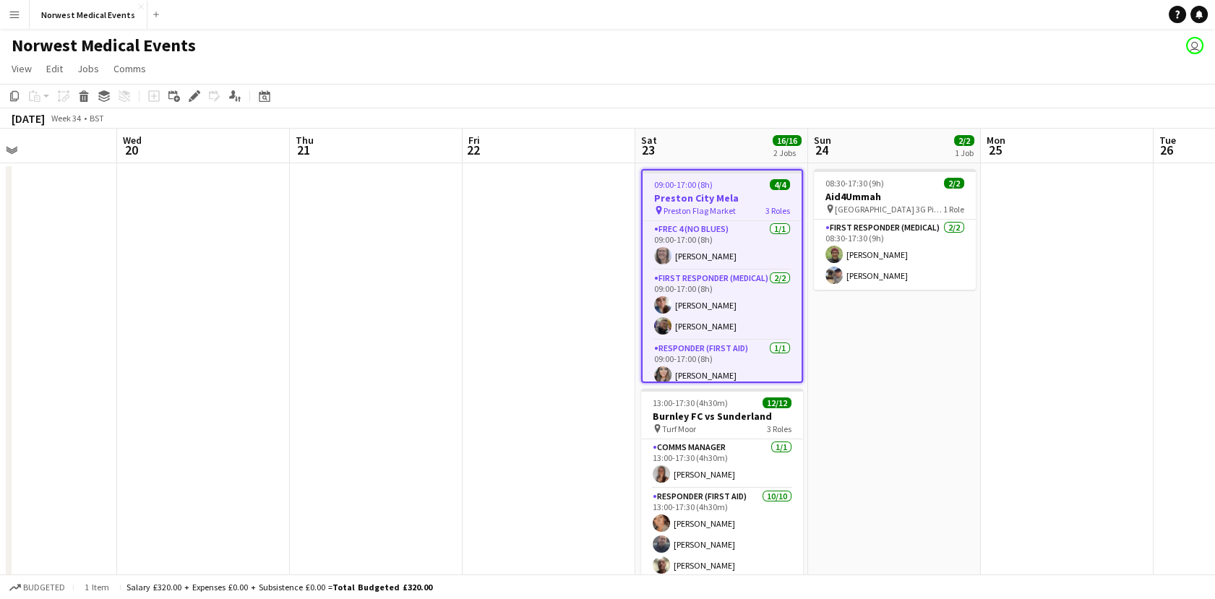
drag, startPoint x: 914, startPoint y: 390, endPoint x: 222, endPoint y: 263, distance: 703.3
click at [222, 263] on app-calendar-viewport "Sun 17 25/26 1 Job Mon 18 Tue 19 Wed 20 Thu 21 Fri 22 Sat 23 16/16 2 Jobs Sun 2…" at bounding box center [607, 523] width 1215 height 789
drag, startPoint x: 1214, startPoint y: 304, endPoint x: 1215, endPoint y: 338, distance: 34.0
click at [1215, 338] on html "Menu Boards Boards Boards All jobs Status Workforce Workforce My Workforce Recr…" at bounding box center [607, 471] width 1215 height 943
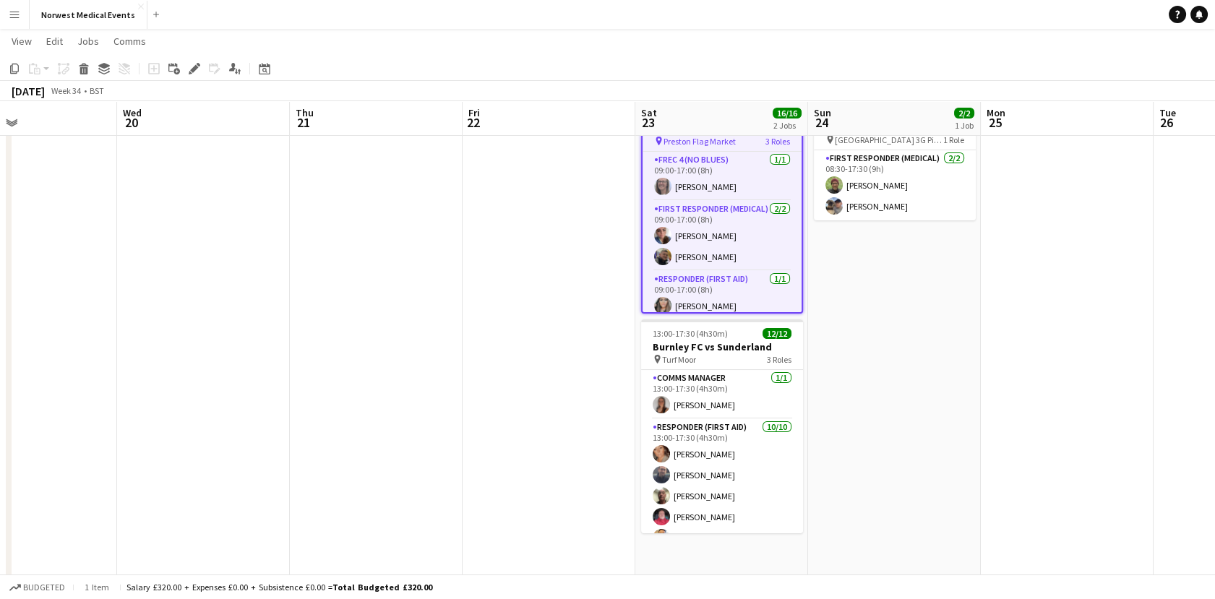
scroll to position [0, 0]
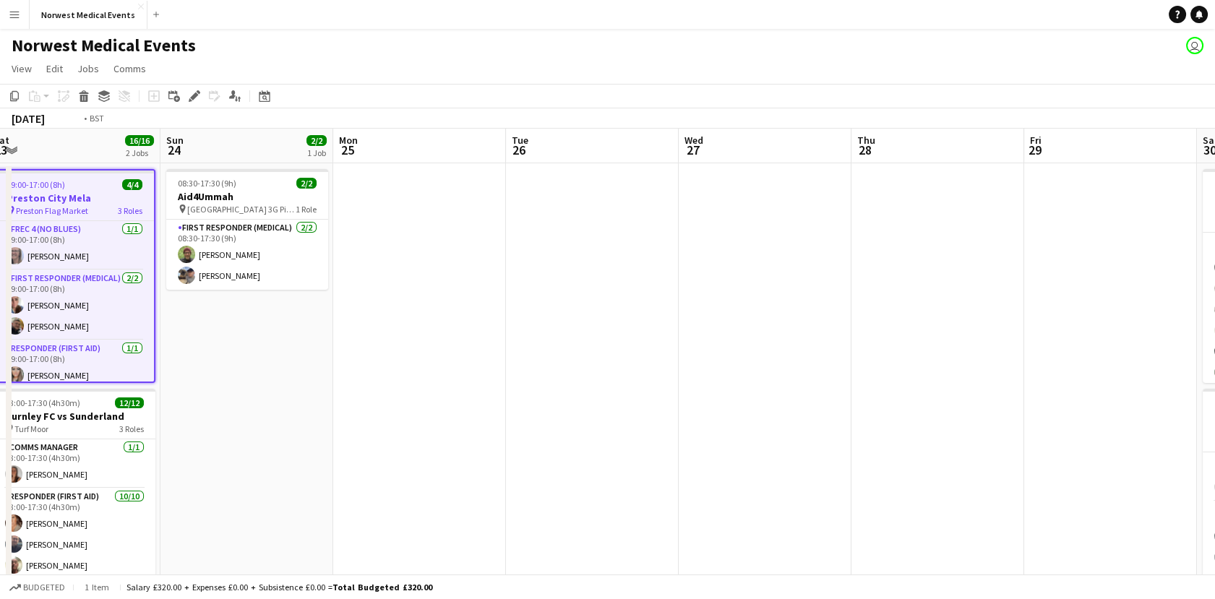
drag, startPoint x: 1133, startPoint y: 363, endPoint x: 140, endPoint y: 371, distance: 993.1
click at [140, 371] on app-calendar-viewport "Tue 19 Wed 20 Thu 21 Fri 22 Sat 23 16/16 2 Jobs Sun 24 2/2 1 Job Mon 25 Tue 26 …" at bounding box center [607, 523] width 1215 height 789
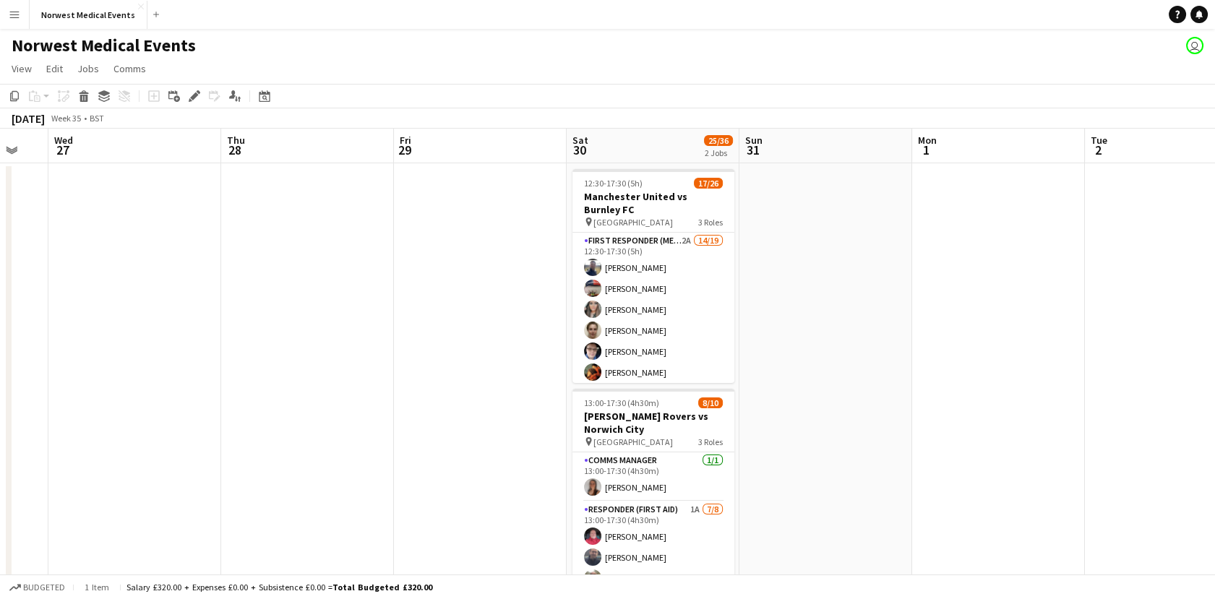
drag, startPoint x: 661, startPoint y: 451, endPoint x: 377, endPoint y: 410, distance: 287.0
click at [377, 410] on app-calendar-viewport "Sat 23 16/16 2 Jobs Sun 24 2/2 1 Job Mon 25 Tue 26 Wed 27 Thu 28 Fri 29 Sat 30 …" at bounding box center [607, 523] width 1215 height 789
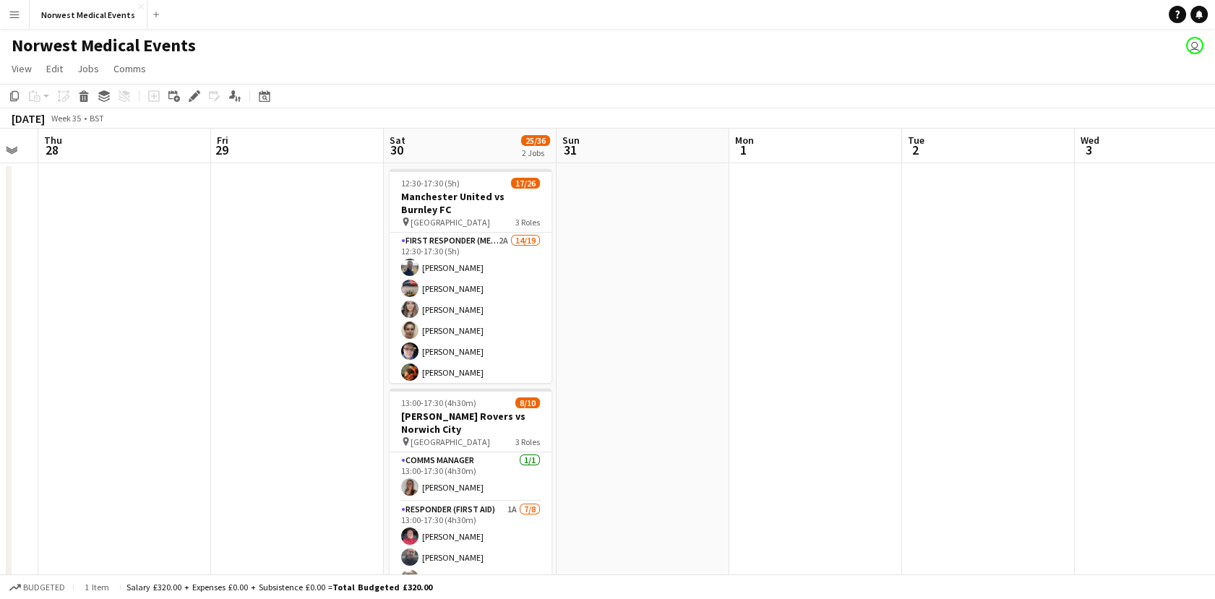
drag, startPoint x: 847, startPoint y: 339, endPoint x: 189, endPoint y: 282, distance: 660.2
click at [189, 282] on app-calendar-viewport "Mon 25 Tue 26 Wed 27 Thu 28 Fri 29 Sat 30 25/36 2 Jobs Sun 31 Mon 1 Tue 2 Wed 3…" at bounding box center [607, 523] width 1215 height 789
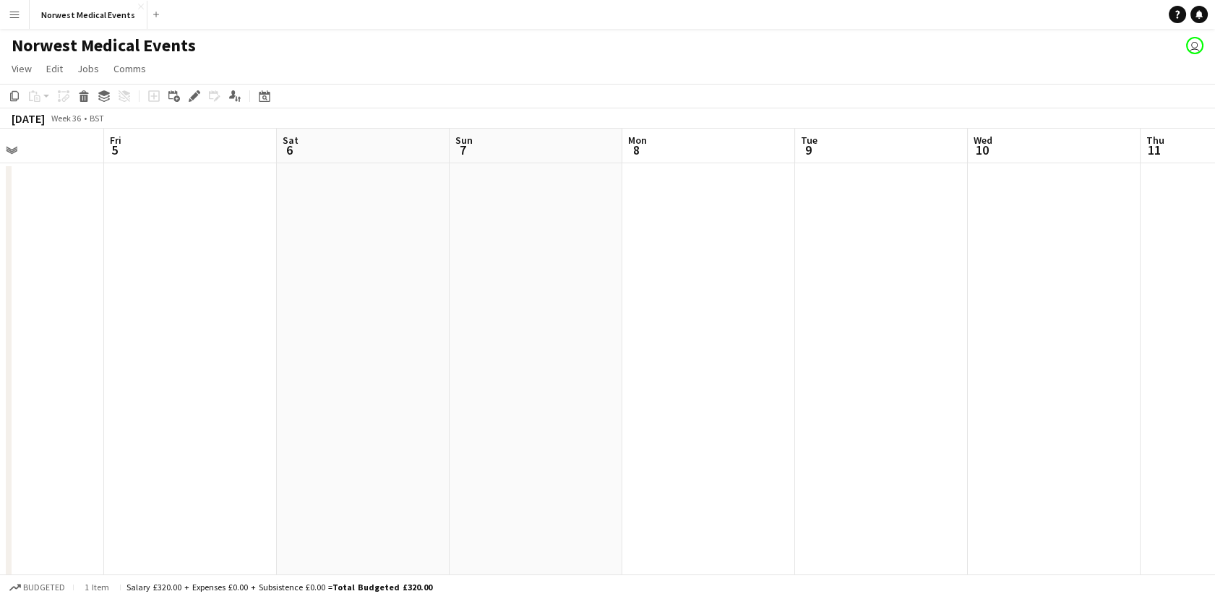
drag, startPoint x: 566, startPoint y: 354, endPoint x: 98, endPoint y: 253, distance: 479.2
click at [95, 253] on app-calendar-viewport "Tue 2 Wed 3 Thu 4 Fri 5 Sat 6 Sun 7 Mon 8 Tue 9 Wed 10 Thu 11 Fri 12 Sat 13 Sun…" at bounding box center [607, 523] width 1215 height 789
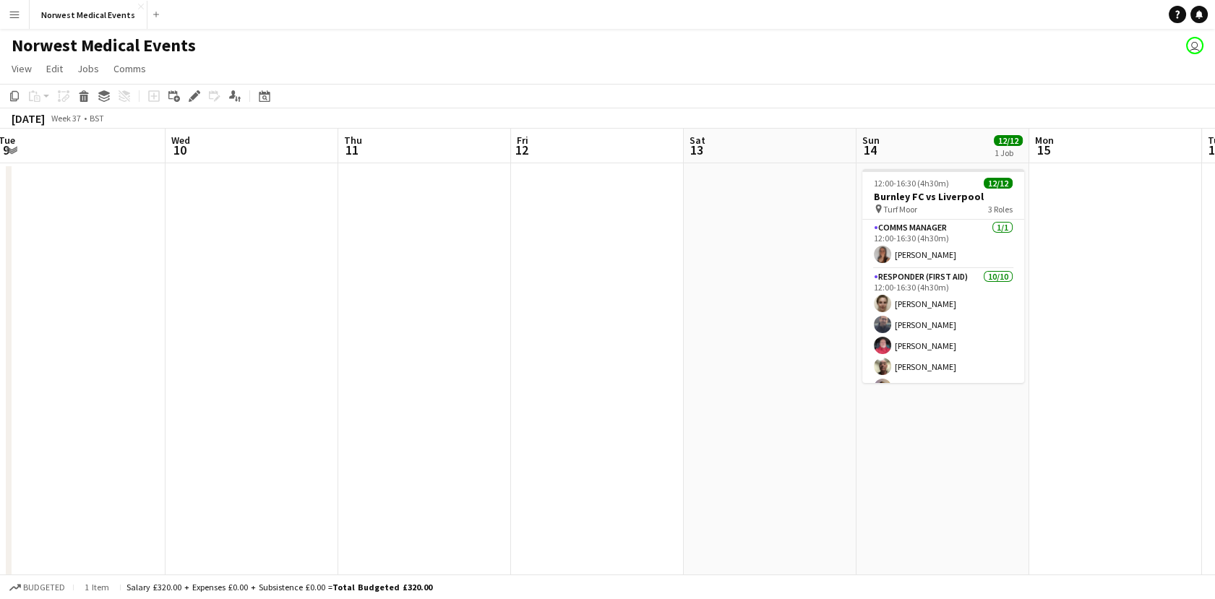
drag, startPoint x: 262, startPoint y: 315, endPoint x: 75, endPoint y: 297, distance: 187.4
click at [0, 304] on app-calendar-viewport "Fri 5 Sat 6 Sun 7 Mon 8 Tue 9 Wed 10 Thu 11 Fri 12 Sat 13 Sun 14 12/12 1 Job Mo…" at bounding box center [607, 523] width 1215 height 789
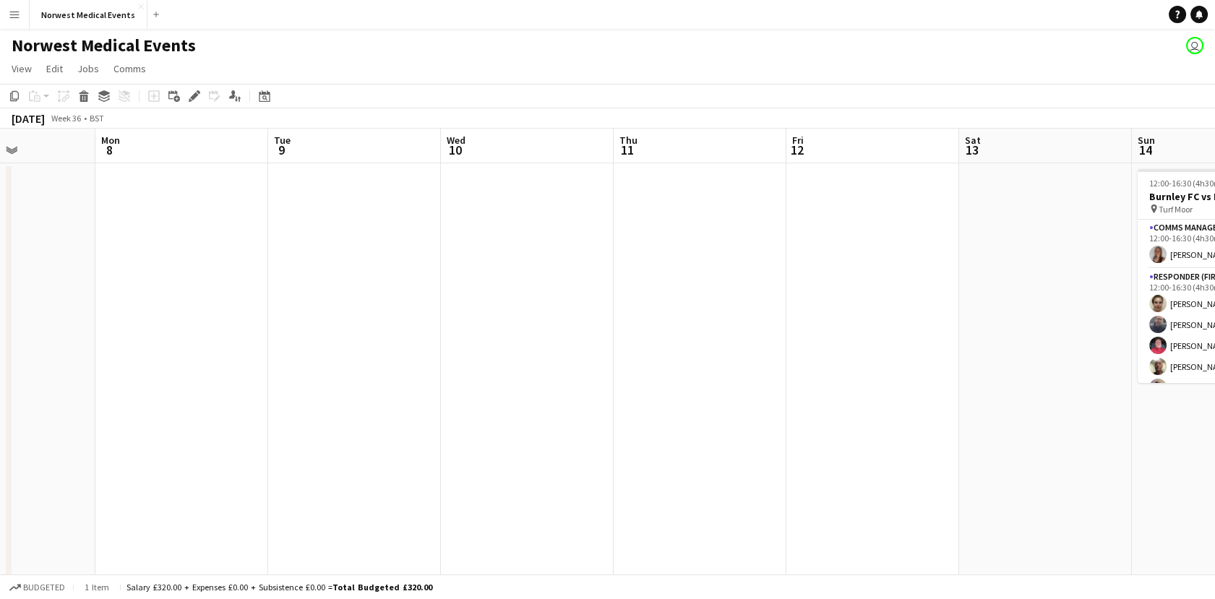
drag, startPoint x: 295, startPoint y: 422, endPoint x: 874, endPoint y: 448, distance: 579.5
click at [873, 448] on app-calendar-viewport "Fri 5 Sat 6 Sun 7 Mon 8 Tue 9 Wed 10 Thu 11 Fri 12 Sat 13 Sun 14 12/12 1 Job Mo…" at bounding box center [607, 523] width 1215 height 789
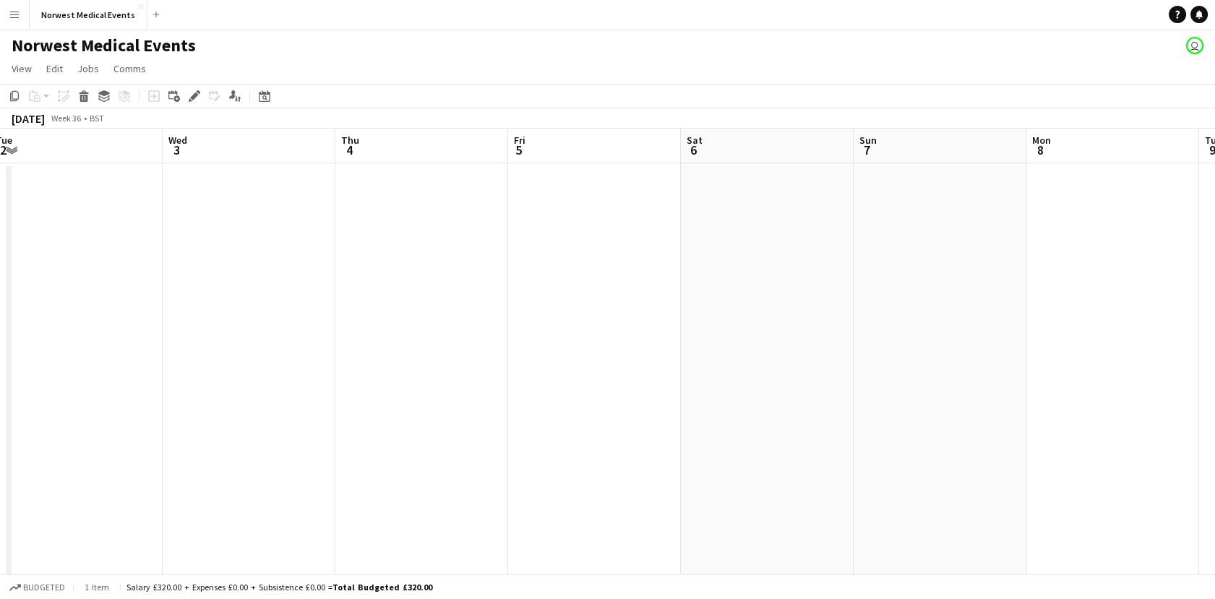
drag, startPoint x: 392, startPoint y: 356, endPoint x: 979, endPoint y: 424, distance: 590.1
click at [979, 424] on app-calendar-viewport "Sun 31 Mon 1 Tue 2 Wed 3 Thu 4 Fri 5 Sat 6 Sun 7 Mon 8 Tue 9 Wed 10 Thu 11 Fri …" at bounding box center [607, 523] width 1215 height 789
drag, startPoint x: 589, startPoint y: 390, endPoint x: 918, endPoint y: 408, distance: 329.3
click at [917, 408] on app-calendar-viewport "Sun 31 Mon 1 Tue 2 Wed 3 Thu 4 Fri 5 Sat 6 Sun 7 Mon 8 Tue 9 Wed 10 Thu 11 Fri …" at bounding box center [607, 523] width 1215 height 789
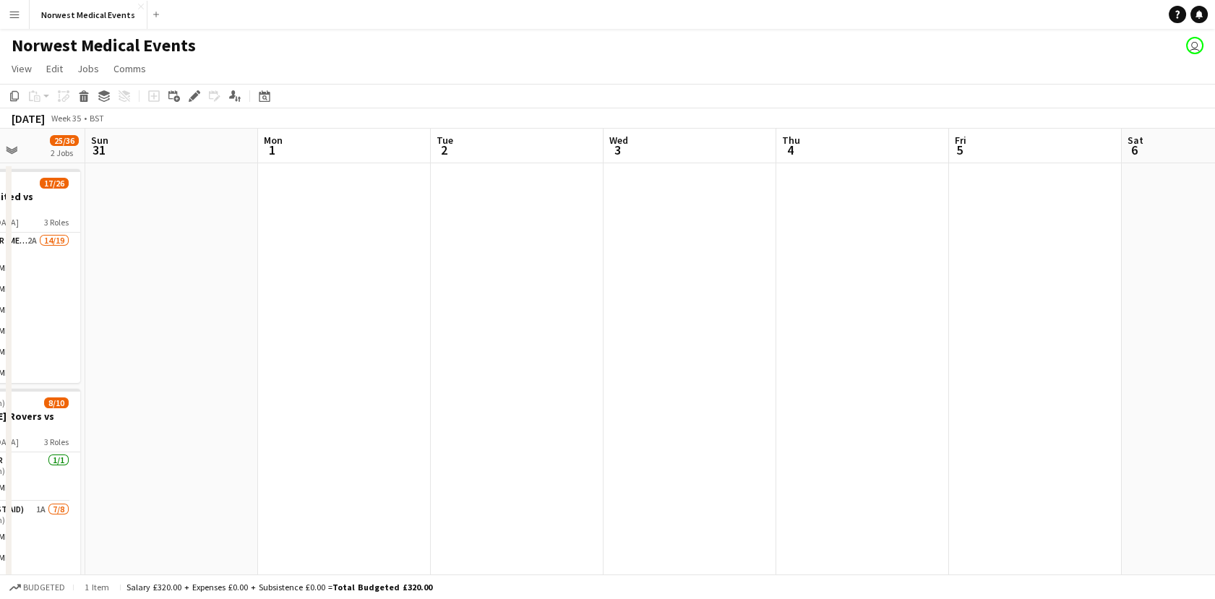
drag, startPoint x: 700, startPoint y: 376, endPoint x: 747, endPoint y: 377, distance: 46.3
click at [743, 377] on app-calendar-viewport "Thu 28 Fri 29 Sat 30 25/36 2 Jobs Sun 31 Mon 1 Tue 2 Wed 3 Thu 4 Fri 5 Sat 6 Su…" at bounding box center [607, 523] width 1215 height 789
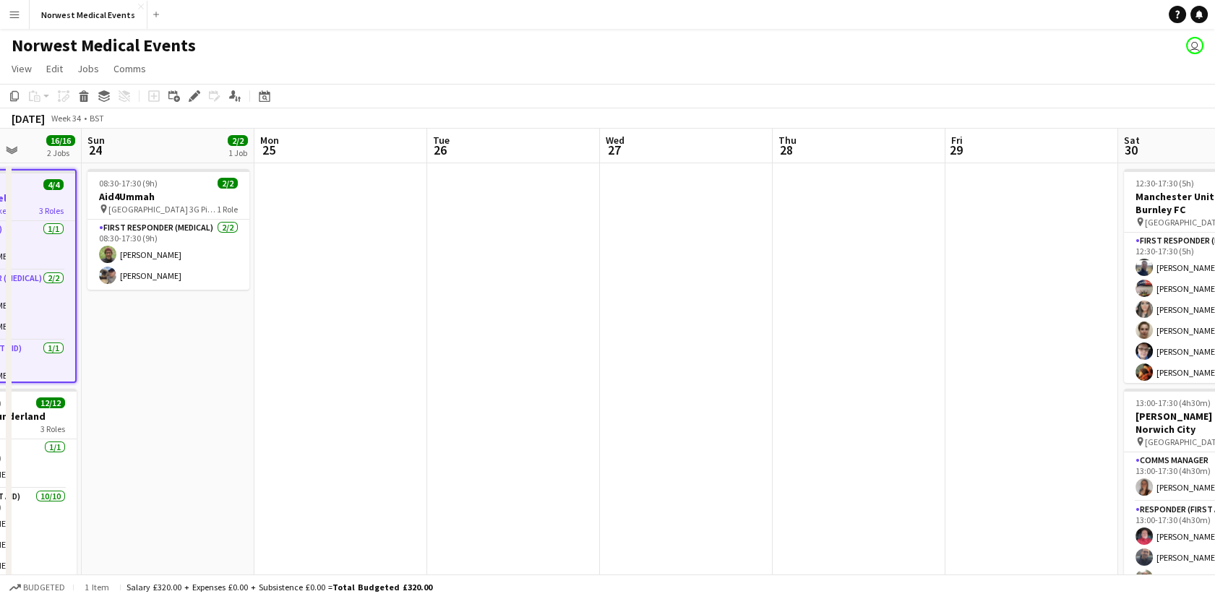
scroll to position [0, 436]
drag, startPoint x: 242, startPoint y: 319, endPoint x: 1083, endPoint y: 382, distance: 843.0
click at [1083, 382] on app-calendar-viewport "Thu 21 Fri 22 Sat 23 16/16 2 Jobs Sun 24 2/2 1 Job Mon 25 Tue 26 Wed 27 Thu 28 …" at bounding box center [607, 523] width 1215 height 789
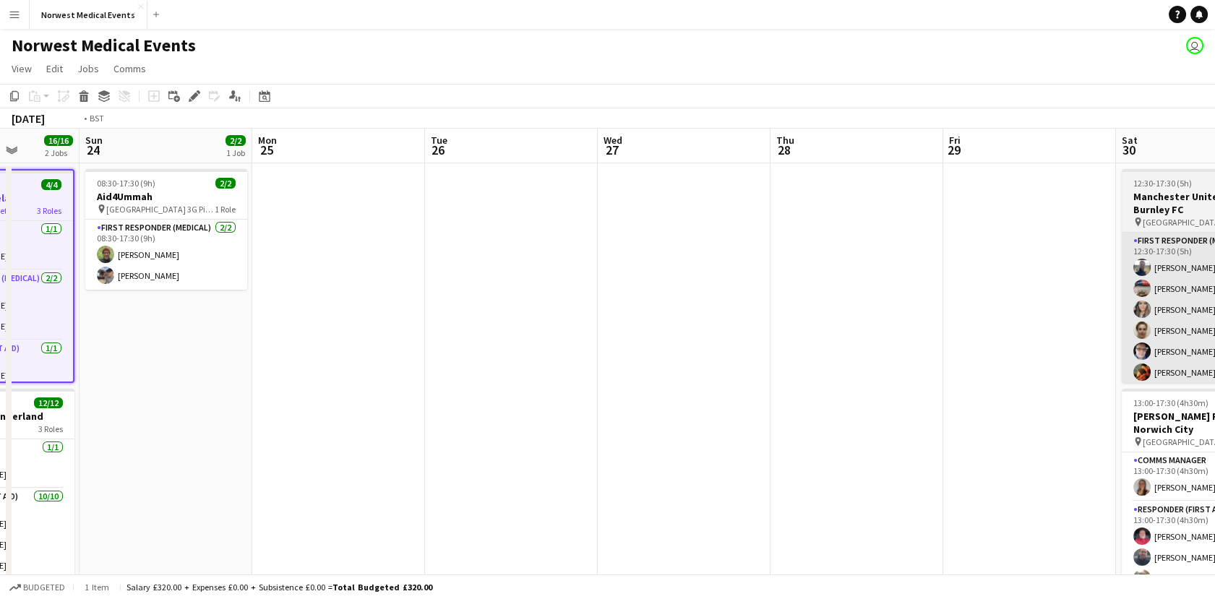
drag, startPoint x: 919, startPoint y: 387, endPoint x: 782, endPoint y: 348, distance: 142.6
click at [462, 334] on app-calendar-viewport "Thu 21 Fri 22 Sat 23 16/16 2 Jobs Sun 24 2/2 1 Job Mon 25 Tue 26 Wed 27 Thu 28 …" at bounding box center [607, 523] width 1215 height 789
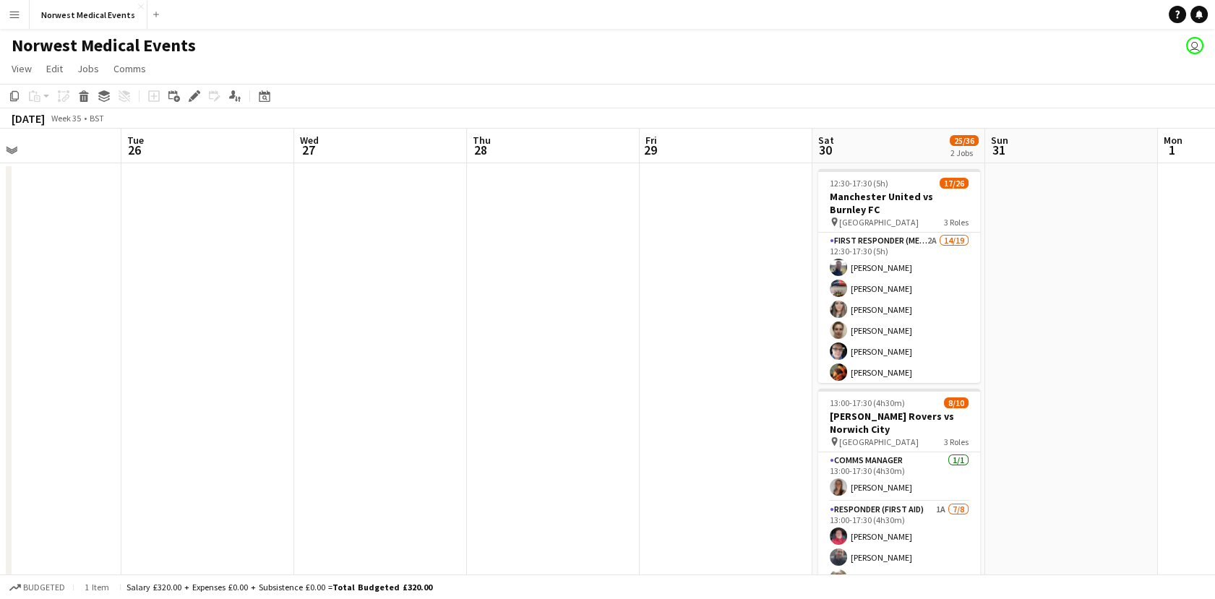
drag, startPoint x: 1156, startPoint y: 460, endPoint x: 408, endPoint y: 396, distance: 750.8
click at [408, 396] on app-calendar-viewport "Sat 23 16/16 2 Jobs Sun 24 2/2 1 Job Mon 25 Tue 26 Wed 27 Thu 28 Fri 29 Sat 30 …" at bounding box center [607, 523] width 1215 height 789
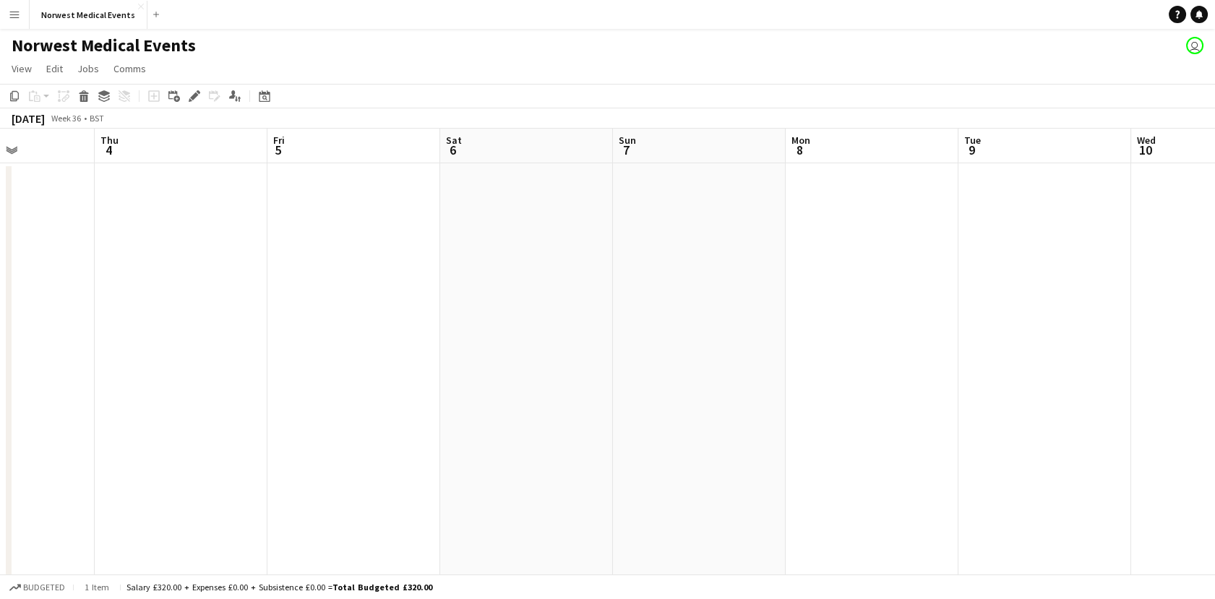
drag, startPoint x: 902, startPoint y: 371, endPoint x: 373, endPoint y: 179, distance: 562.7
click at [373, 179] on app-calendar-viewport "Mon 1 Tue 2 Wed 3 Thu 4 Fri 5 Sat 6 Sun 7 Mon 8 Tue 9 Wed 10 Thu 11 Fri 12 Sat …" at bounding box center [607, 523] width 1215 height 789
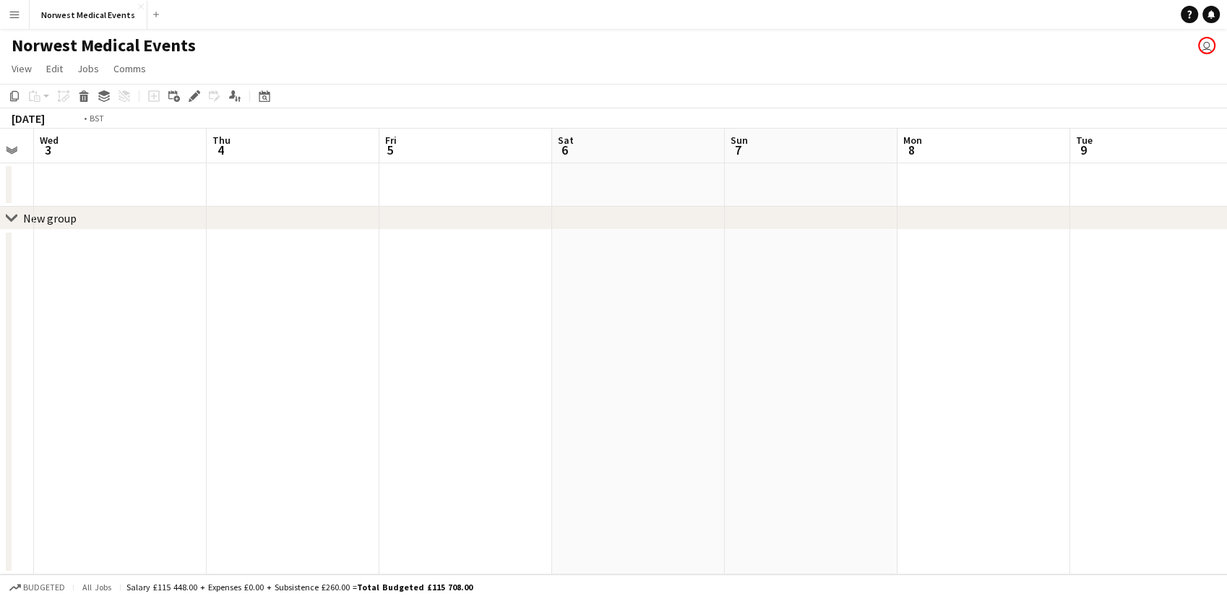
drag, startPoint x: 232, startPoint y: 460, endPoint x: 1070, endPoint y: 450, distance: 837.8
click at [1216, 498] on html "Menu Boards Boards Boards All jobs Status Workforce Workforce My Workforce Recr…" at bounding box center [613, 299] width 1227 height 599
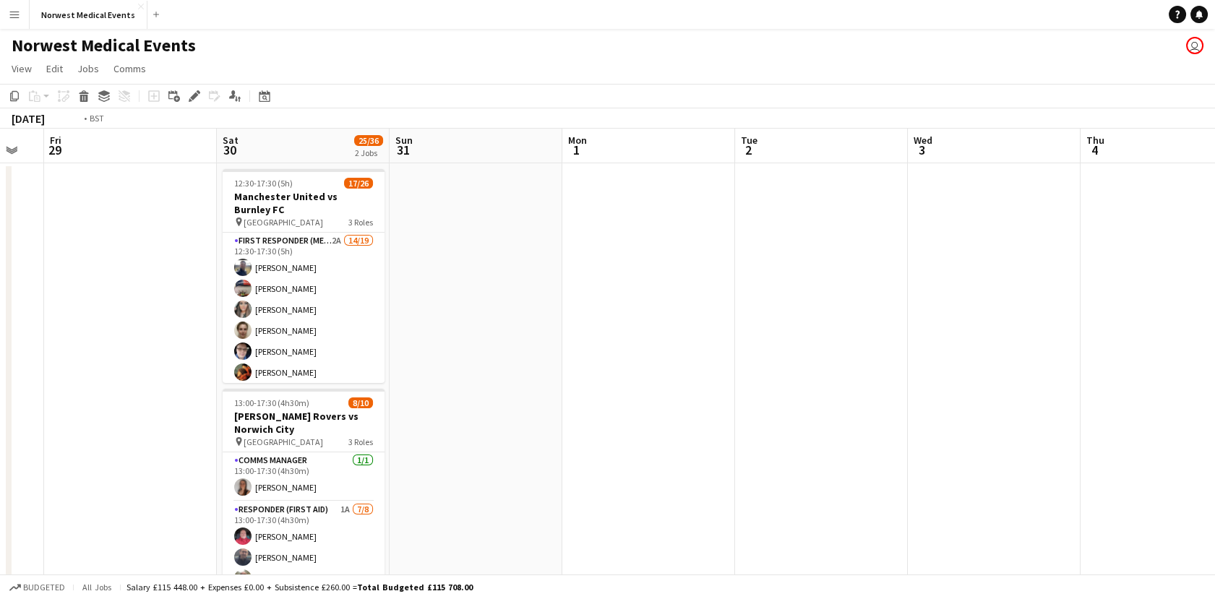
drag, startPoint x: 210, startPoint y: 346, endPoint x: 1052, endPoint y: 352, distance: 842.1
click at [1055, 385] on app-calendar-viewport "Tue 26 Wed 27 Thu 28 Fri 29 Sat 30 25/36 2 Jobs Sun 31 Mon 1 Tue 2 Wed 3 Thu 4 …" at bounding box center [607, 414] width 1215 height 570
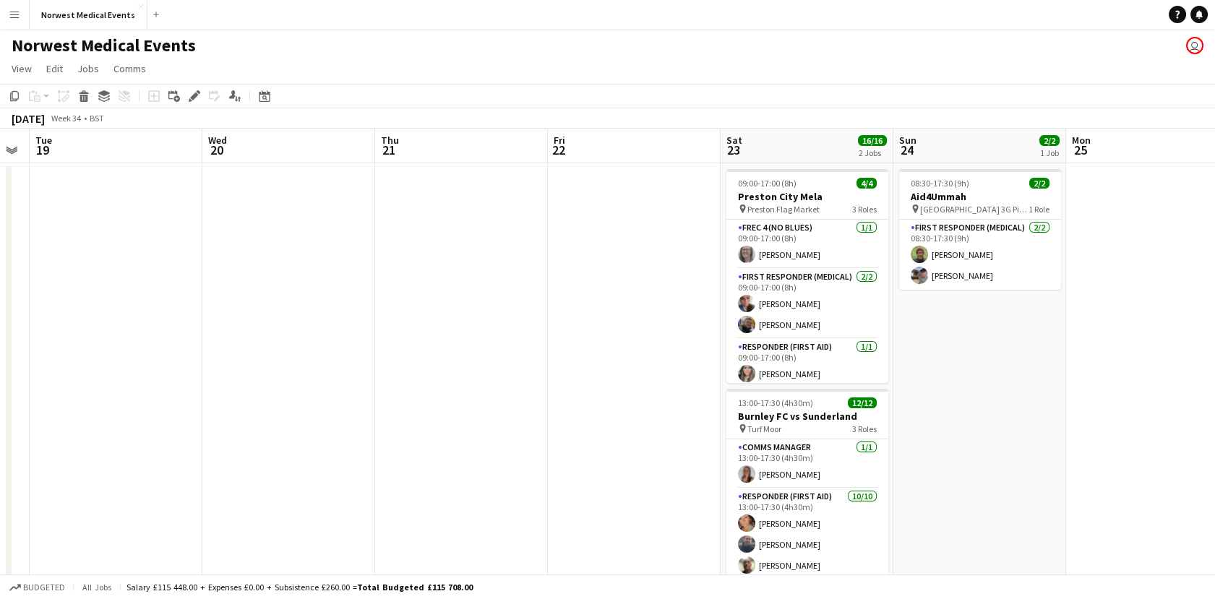
drag, startPoint x: 337, startPoint y: 303, endPoint x: 1191, endPoint y: 309, distance: 854.3
click at [1191, 309] on app-calendar-viewport "Sun 17 25/26 1 Job Mon 18 Tue 19 Wed 20 Thu 21 Fri 22 Sat 23 16/16 2 Jobs Sun 2…" at bounding box center [607, 414] width 1215 height 570
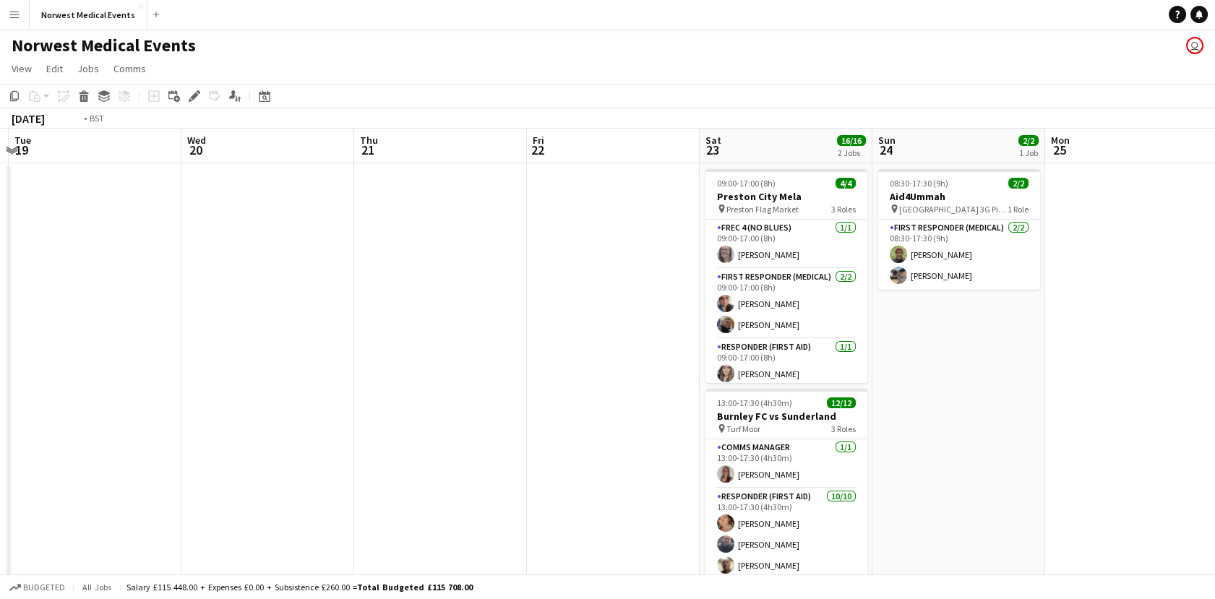
drag, startPoint x: 1088, startPoint y: 332, endPoint x: 1156, endPoint y: 332, distance: 68.7
click at [1156, 332] on app-calendar-viewport "Sun 17 25/26 1 Job Mon 18 Tue 19 Wed 20 Thu 21 Fri 22 Sat 23 16/16 2 Jobs Sun 2…" at bounding box center [607, 414] width 1215 height 570
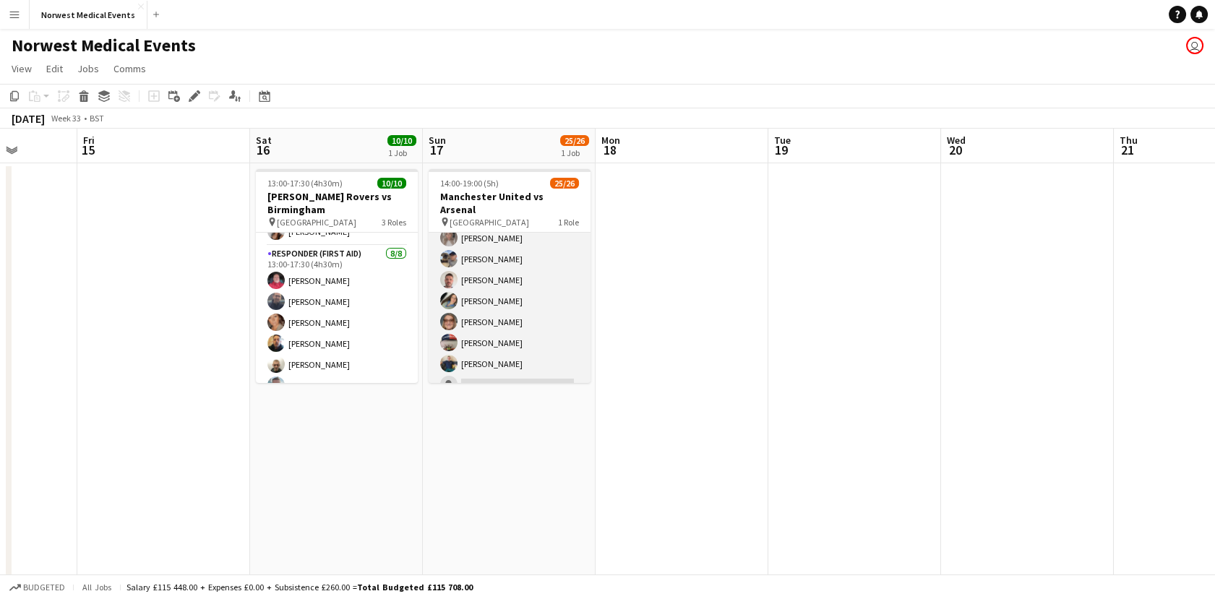
scroll to position [410, 0]
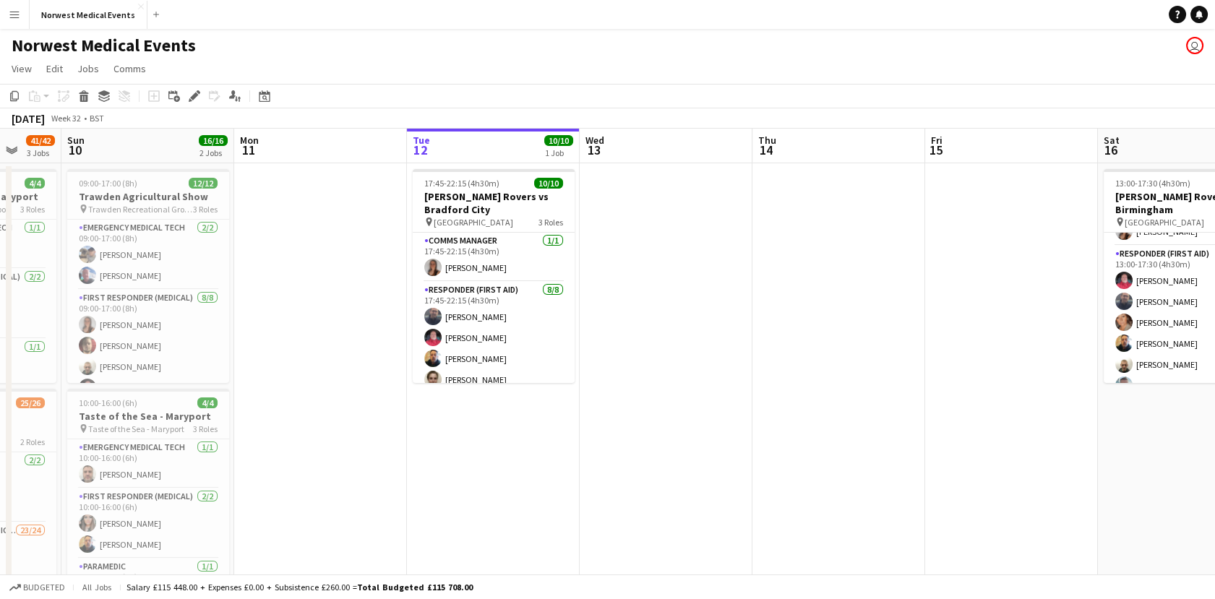
drag, startPoint x: 139, startPoint y: 379, endPoint x: 974, endPoint y: 373, distance: 834.8
click at [988, 370] on app-calendar-viewport "Thu 7 Fri 8 Sat 9 41/42 3 Jobs Sun 10 16/16 2 Jobs Mon 11 Tue 12 10/10 1 Job We…" at bounding box center [607, 523] width 1215 height 789
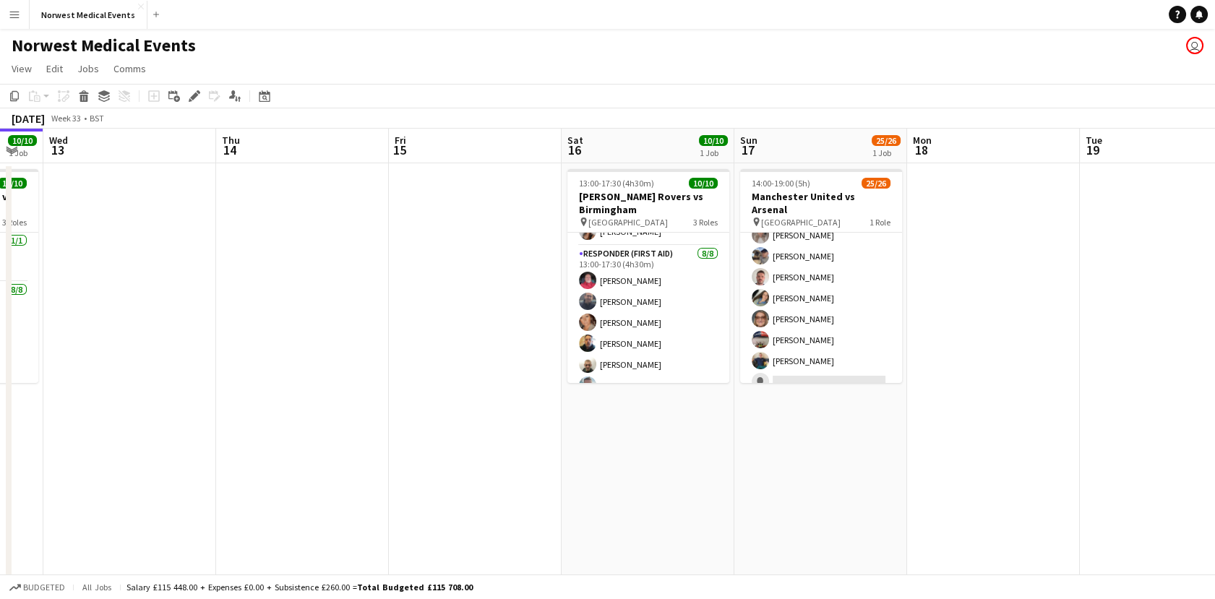
scroll to position [0, 648]
drag, startPoint x: 931, startPoint y: 372, endPoint x: 393, endPoint y: 343, distance: 538.5
click at [393, 343] on app-calendar-viewport "Sat 9 41/42 3 Jobs Sun 10 16/16 2 Jobs Mon 11 Tue 12 10/10 1 Job Wed 13 Thu 14 …" at bounding box center [607, 523] width 1215 height 789
